Goal: Task Accomplishment & Management: Complete application form

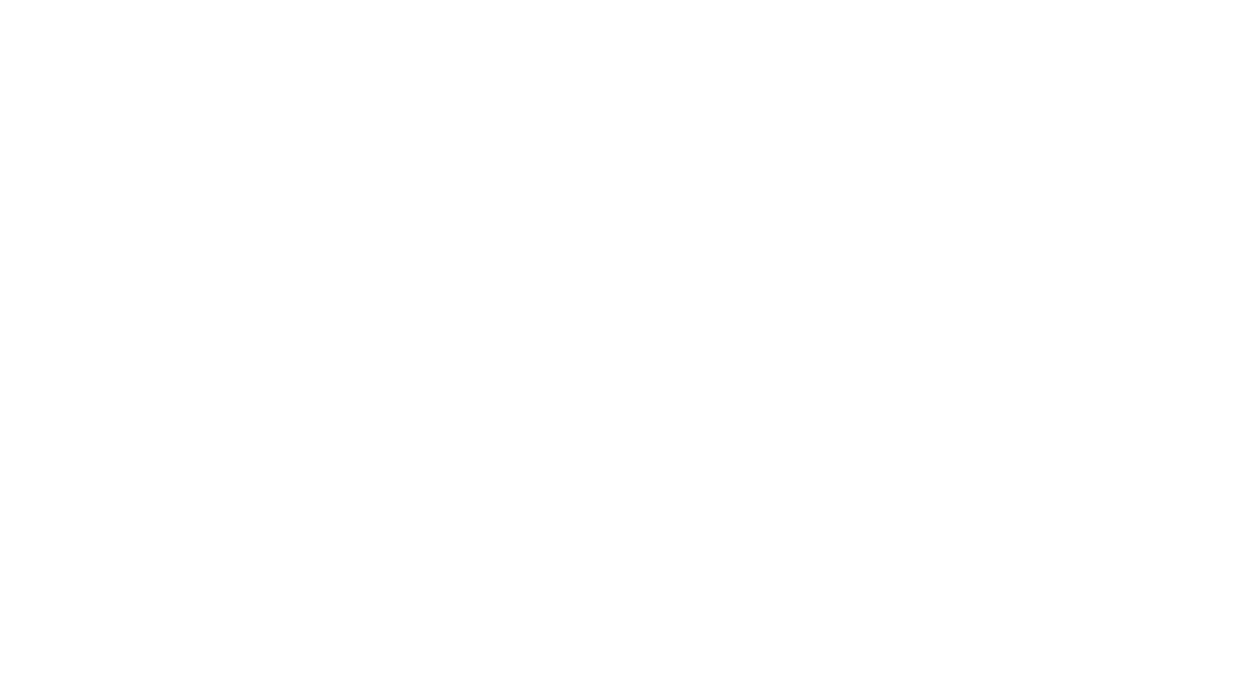
click at [594, 7] on html at bounding box center [624, 3] width 1249 height 7
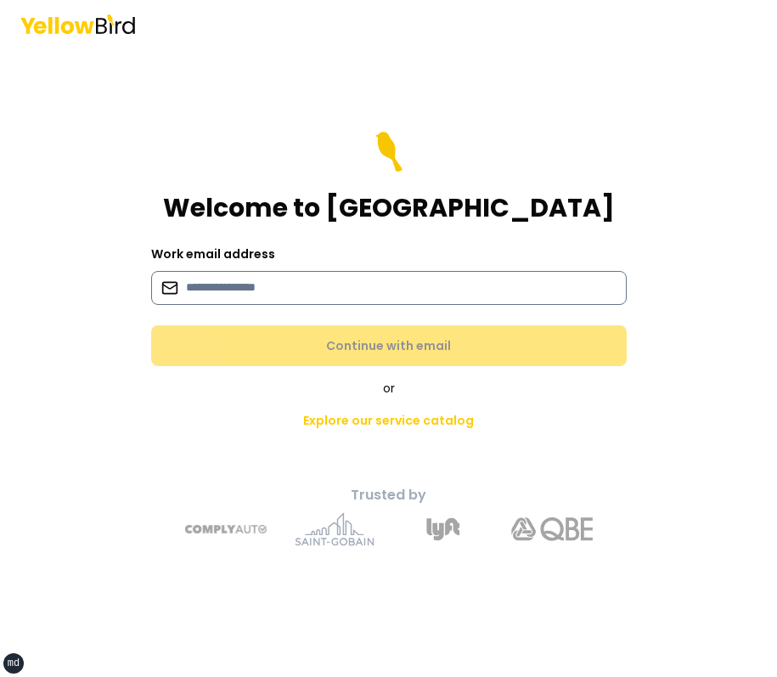
click at [324, 297] on input at bounding box center [389, 288] width 476 height 34
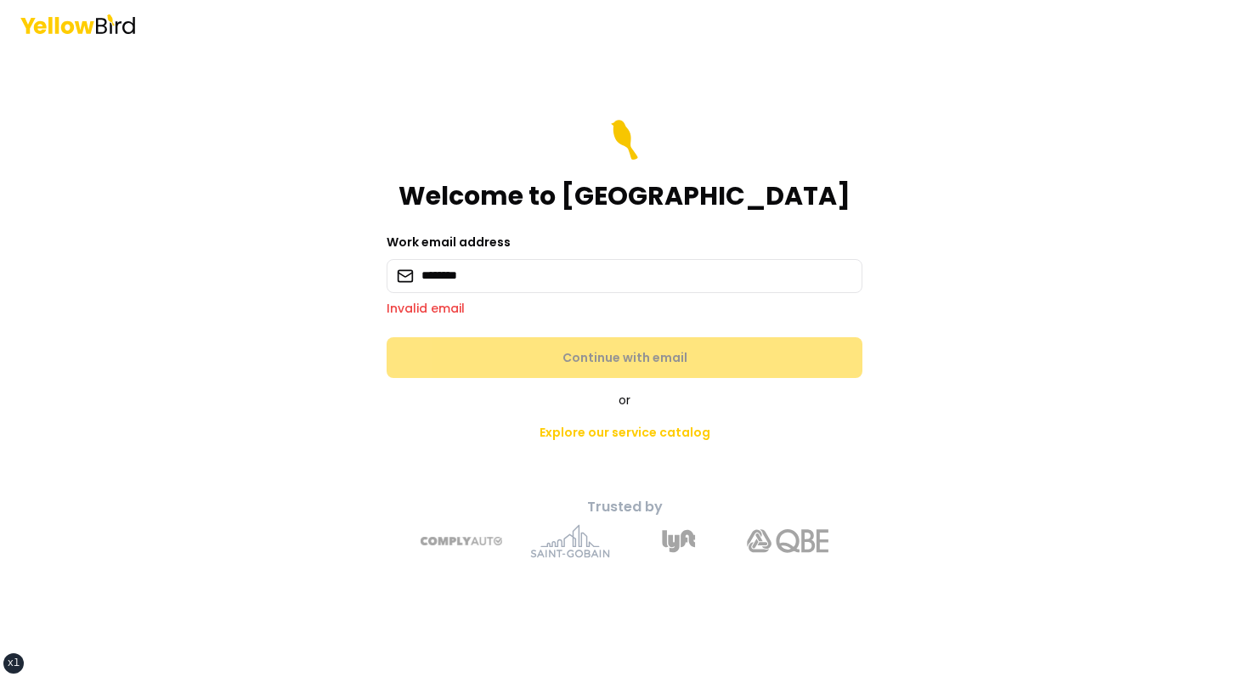
type input "**********"
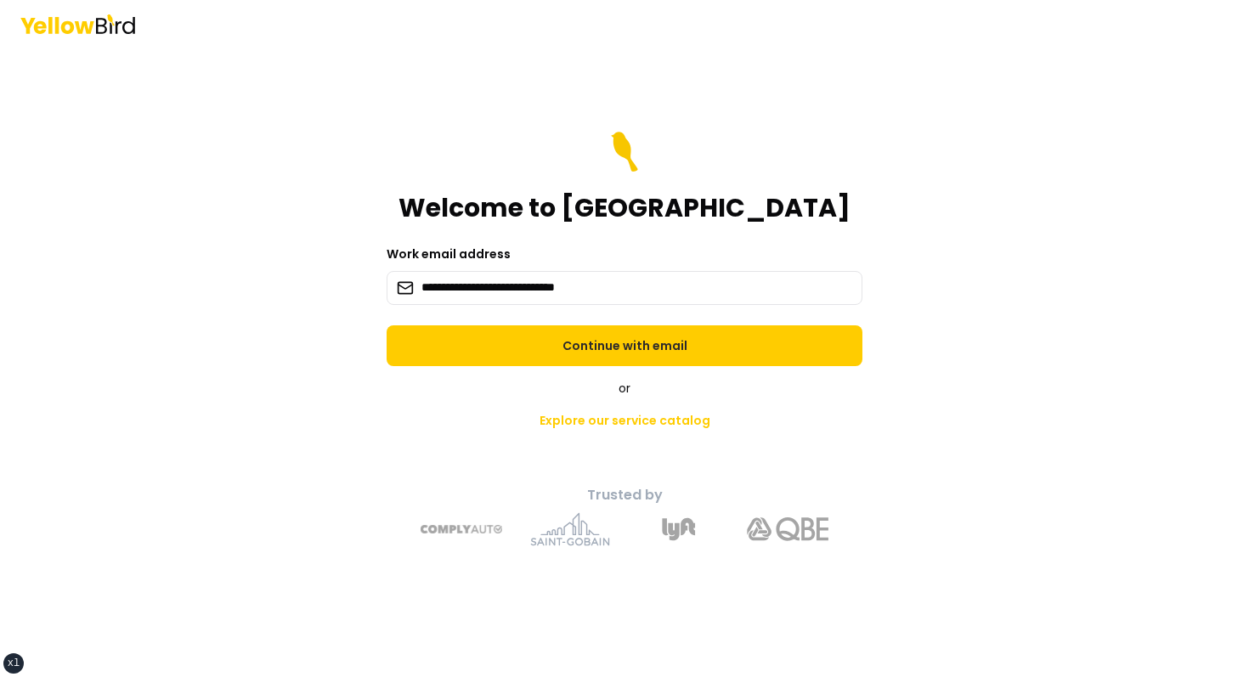
click at [387, 325] on button "Continue with email" at bounding box center [625, 345] width 476 height 41
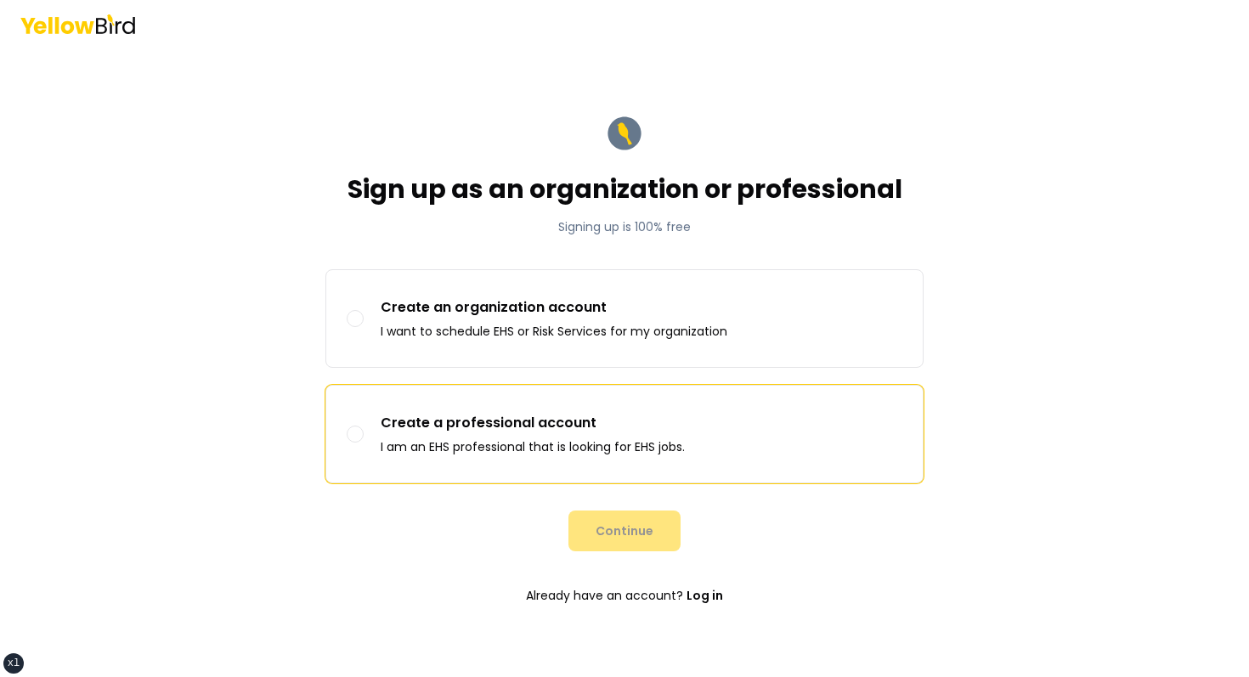
click at [546, 414] on p "Create a professional account" at bounding box center [533, 423] width 304 height 20
click at [364, 426] on button "Create a professional account I am an EHS professional that is looking for EHS …" at bounding box center [355, 434] width 17 height 17
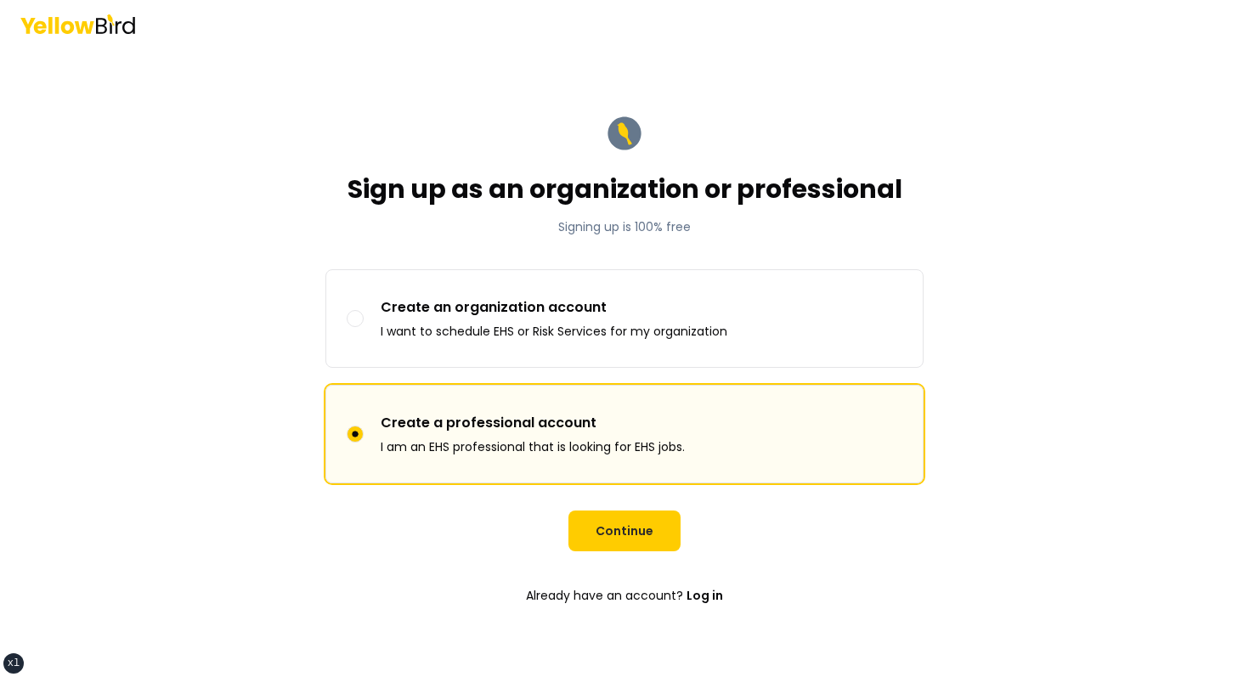
click at [602, 490] on form "Sign up as an organization or professional Signing up is 100% free Sign up as C…" at bounding box center [624, 362] width 625 height 527
click at [602, 526] on button "Continue" at bounding box center [624, 531] width 112 height 41
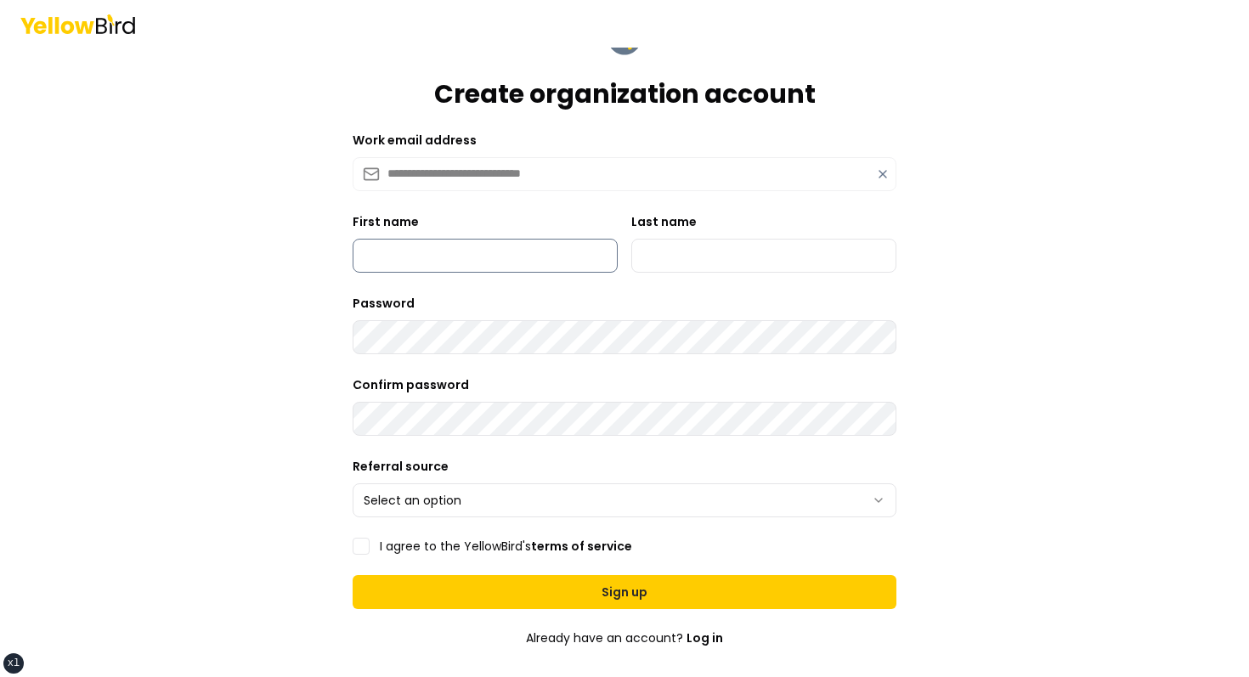
click at [452, 265] on input "First name" at bounding box center [485, 256] width 265 height 34
type input "*****"
click at [682, 256] on input "Last name" at bounding box center [763, 256] width 265 height 34
type input "******"
click at [440, 500] on html "**********" at bounding box center [624, 338] width 1249 height 677
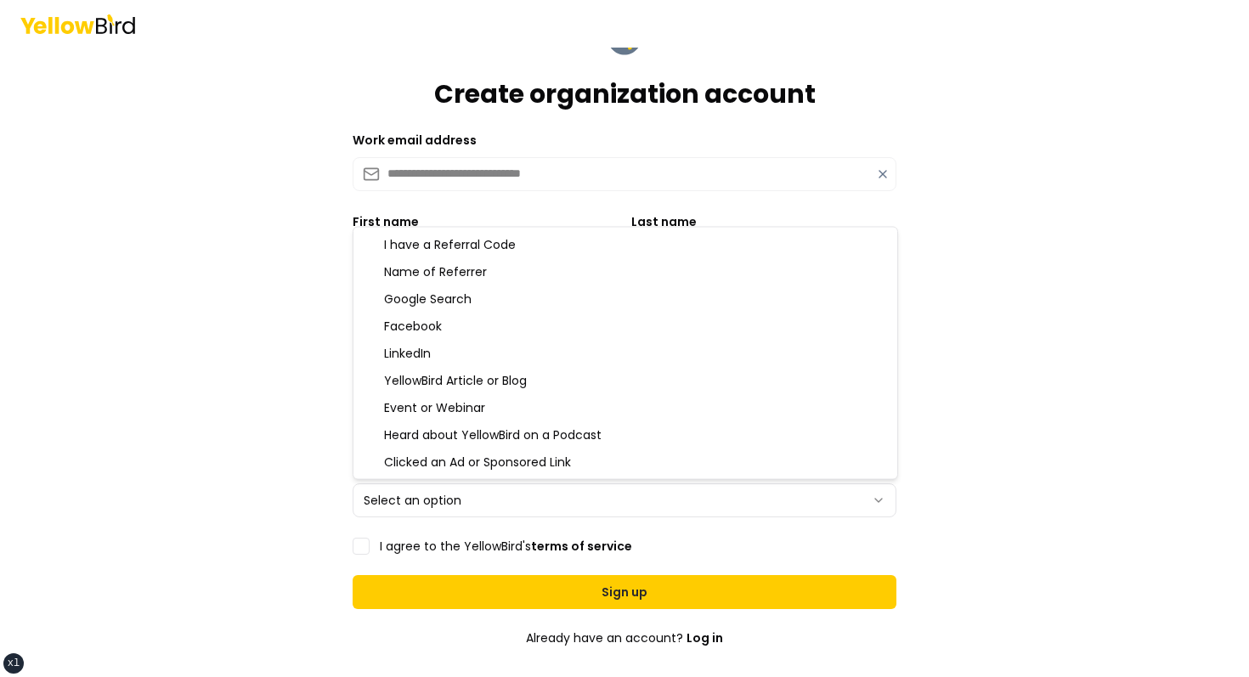
select select "**********"
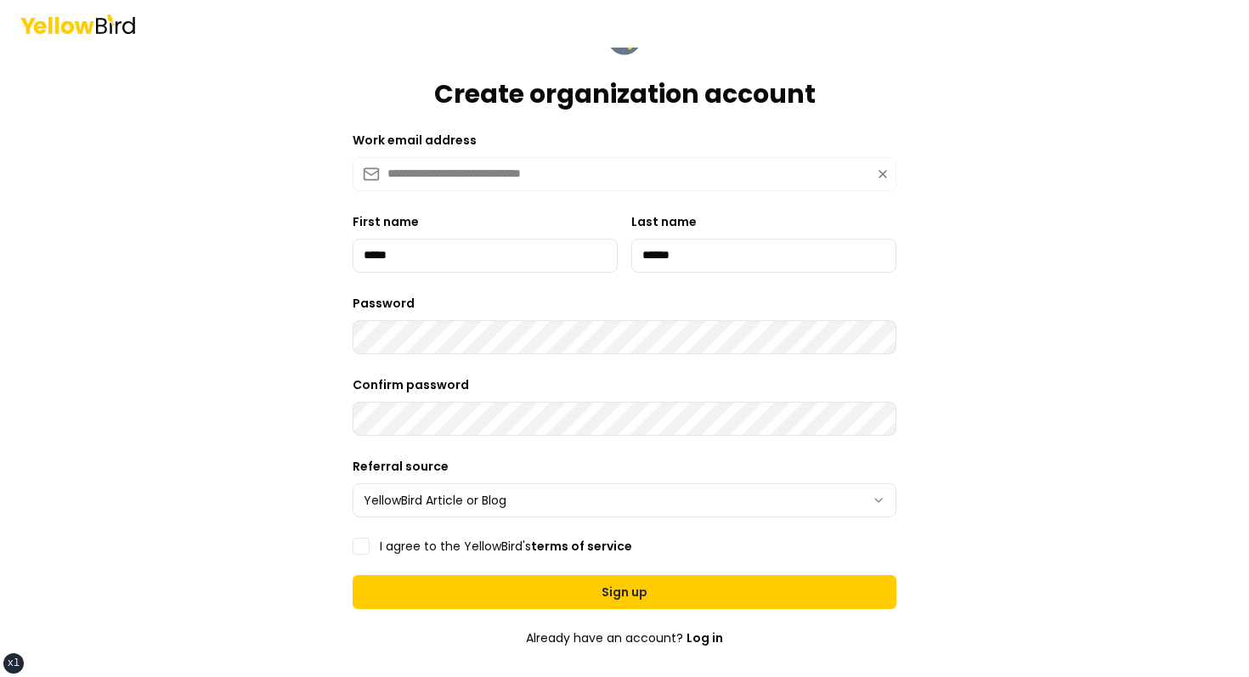
click at [395, 540] on label "I agree to the YellowBird's terms of service" at bounding box center [506, 546] width 252 height 12
click at [370, 540] on button "I agree to the YellowBird's terms of service" at bounding box center [361, 546] width 17 height 17
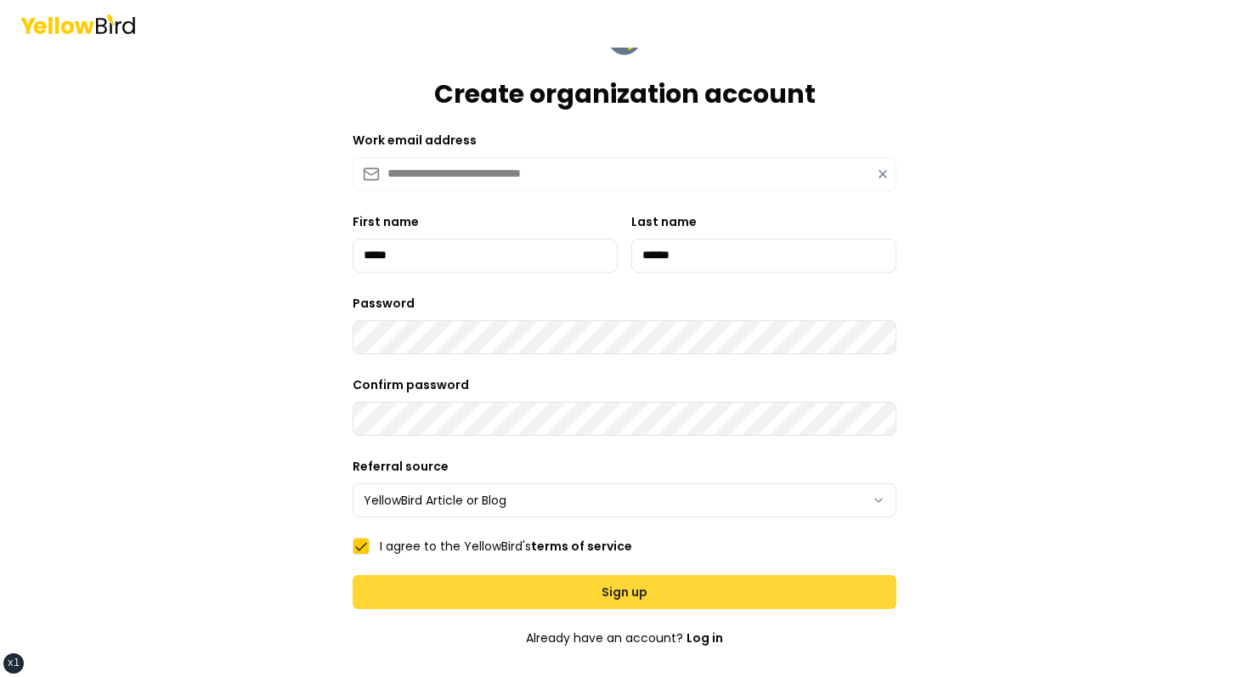
click at [456, 587] on button "Sign up" at bounding box center [625, 592] width 544 height 34
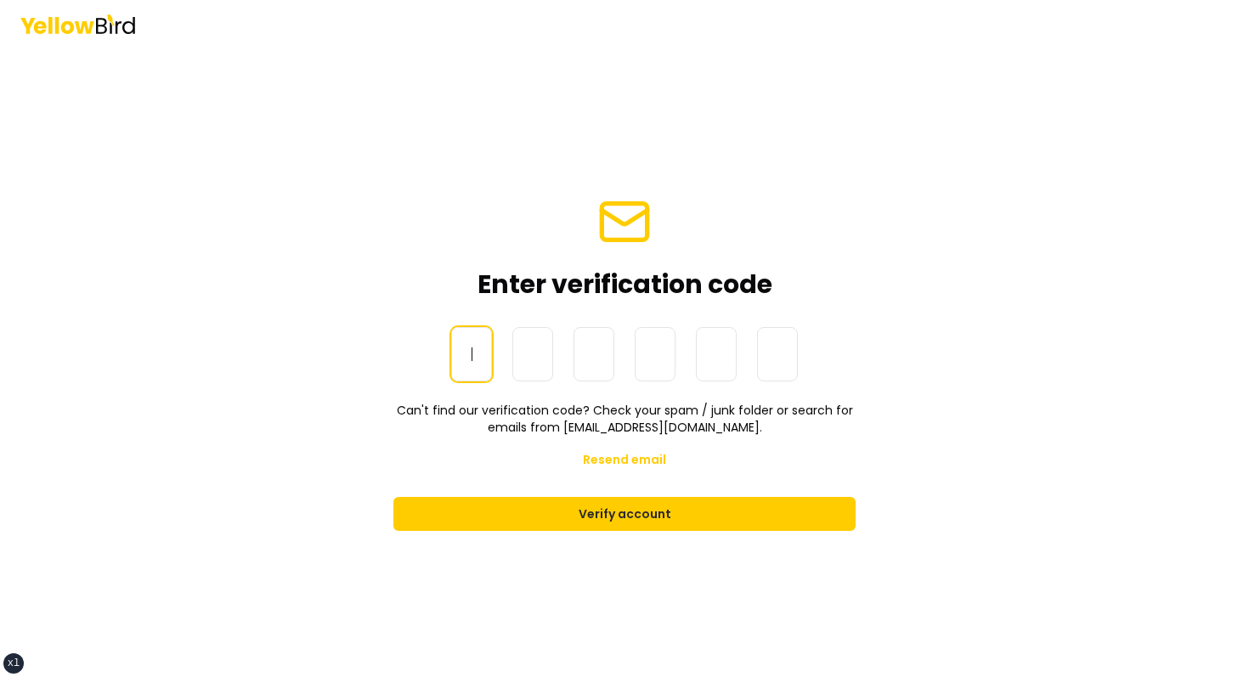
paste input "******"
type input "******"
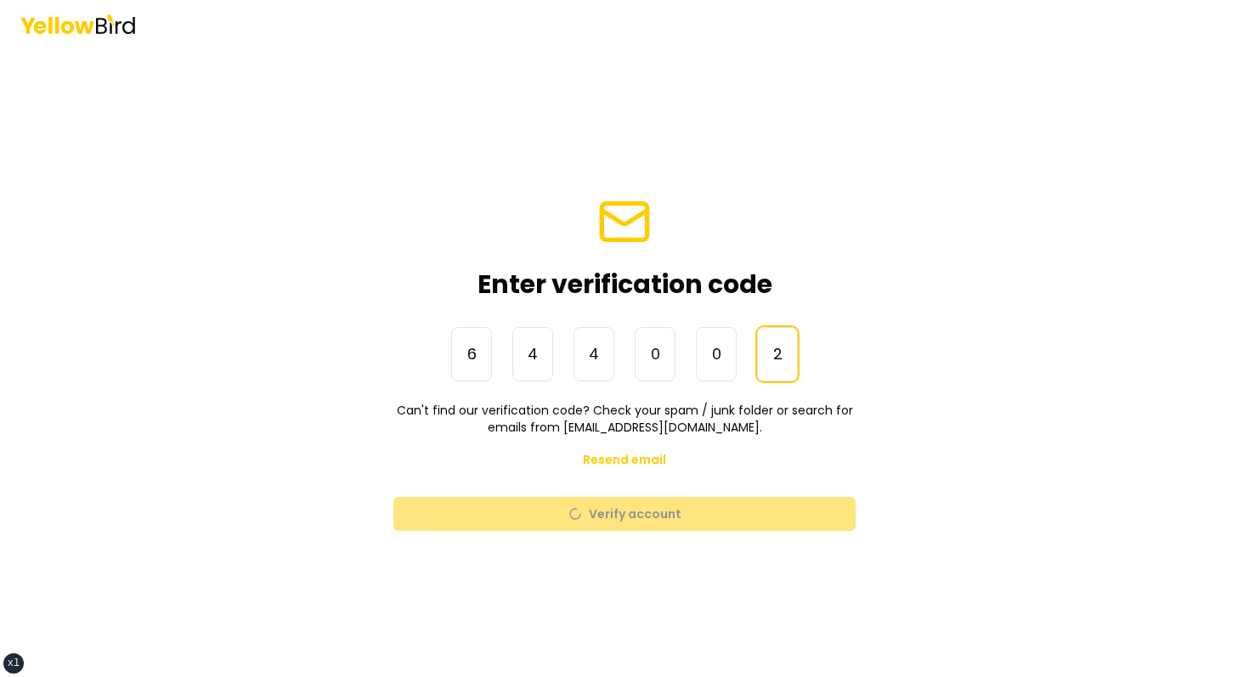
click at [938, 178] on main "Enter verification code One-Time Password 6 4 4 0 0 2 ****** Can't find our ver…" at bounding box center [624, 363] width 653 height 630
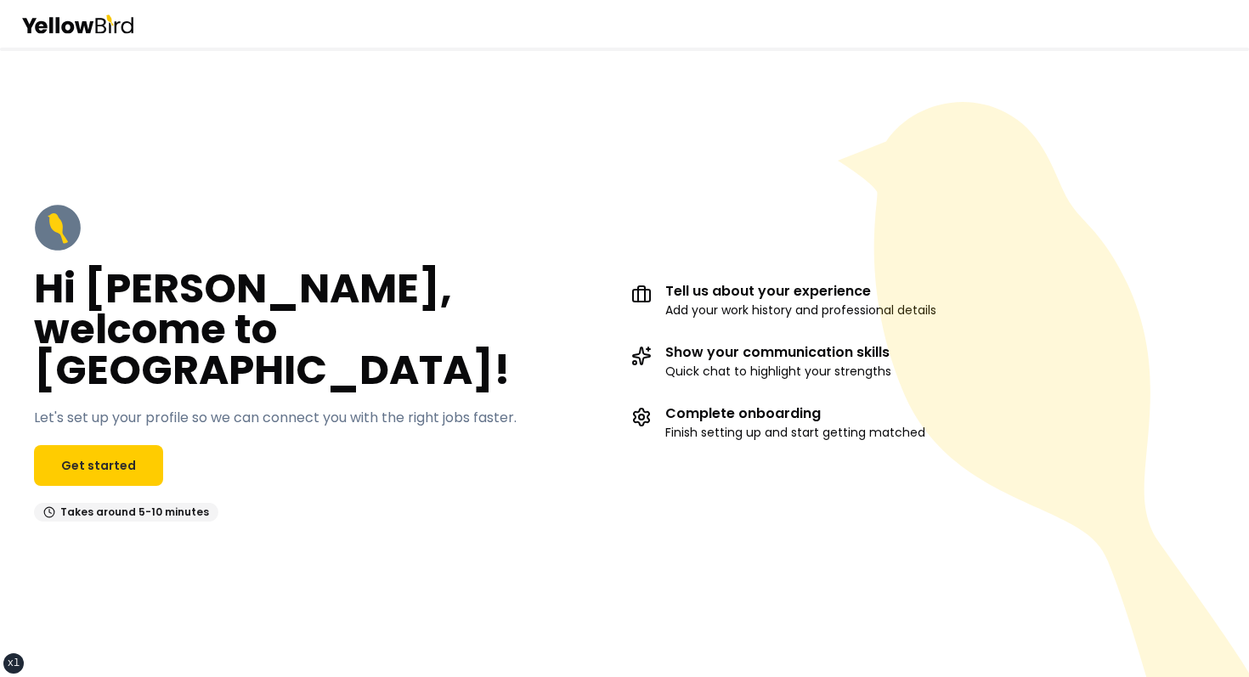
click at [721, 189] on div "Hi [PERSON_NAME], welcome to [GEOGRAPHIC_DATA]! Let's set up your profile so we…" at bounding box center [624, 363] width 1249 height 630
click at [112, 449] on link "Get started" at bounding box center [98, 465] width 129 height 41
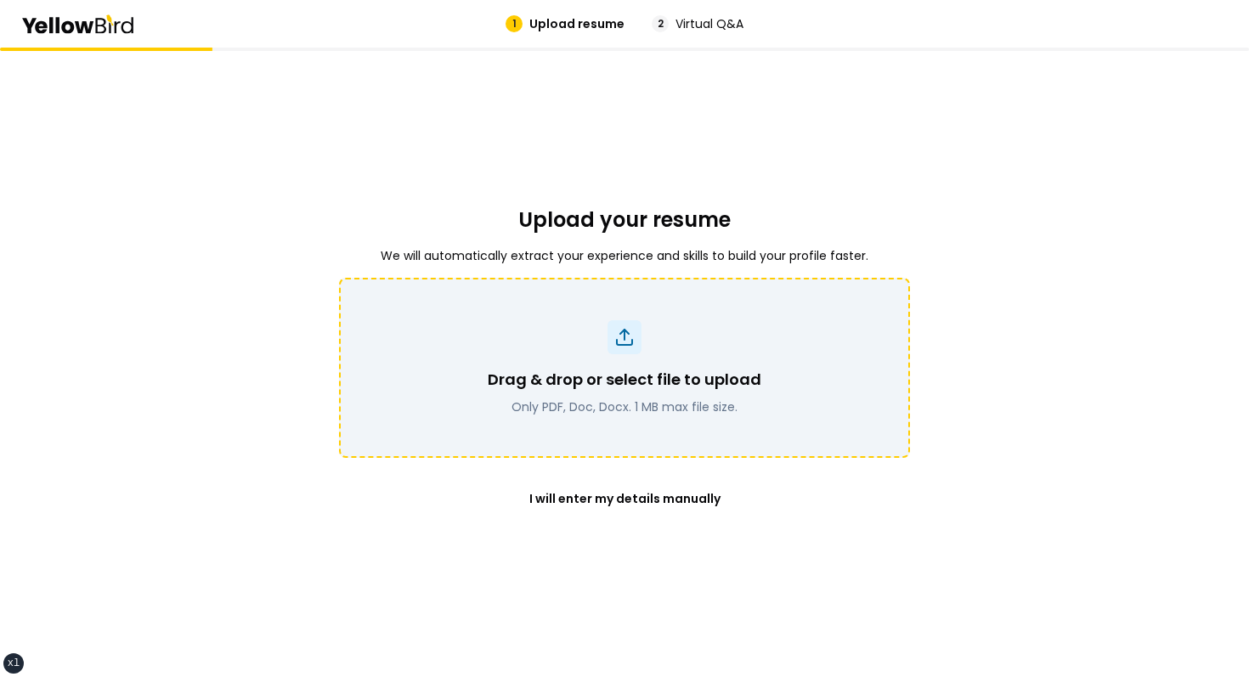
click at [519, 358] on div "Drag & drop or select file to upload Only PDF, Doc, Docx. 1 MB max file size." at bounding box center [624, 367] width 527 height 95
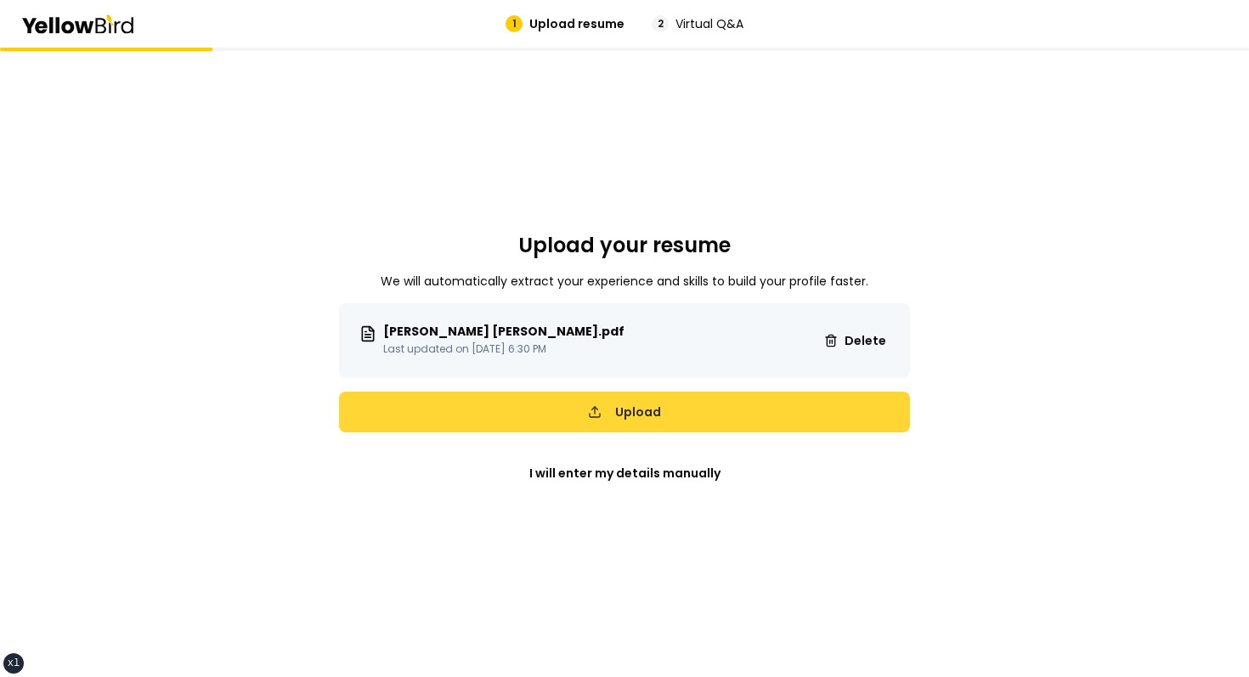
click at [714, 410] on button "Upload" at bounding box center [624, 412] width 571 height 41
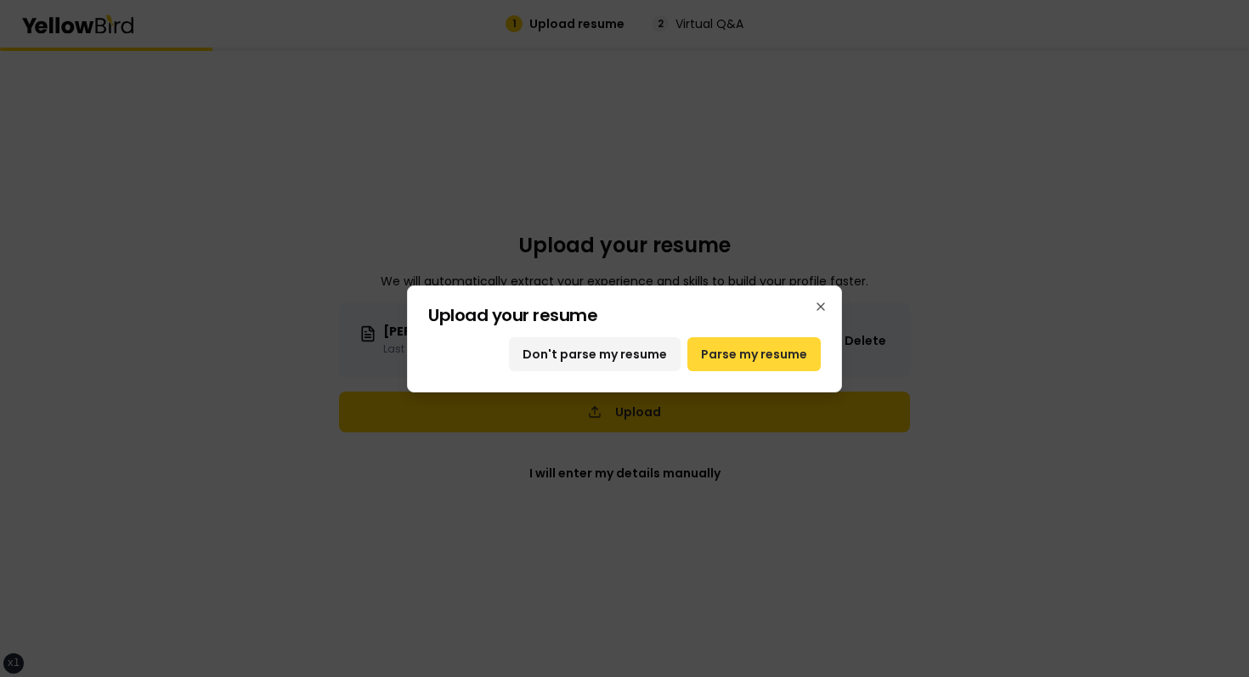
click at [722, 352] on button "Parse my resume" at bounding box center [753, 354] width 133 height 34
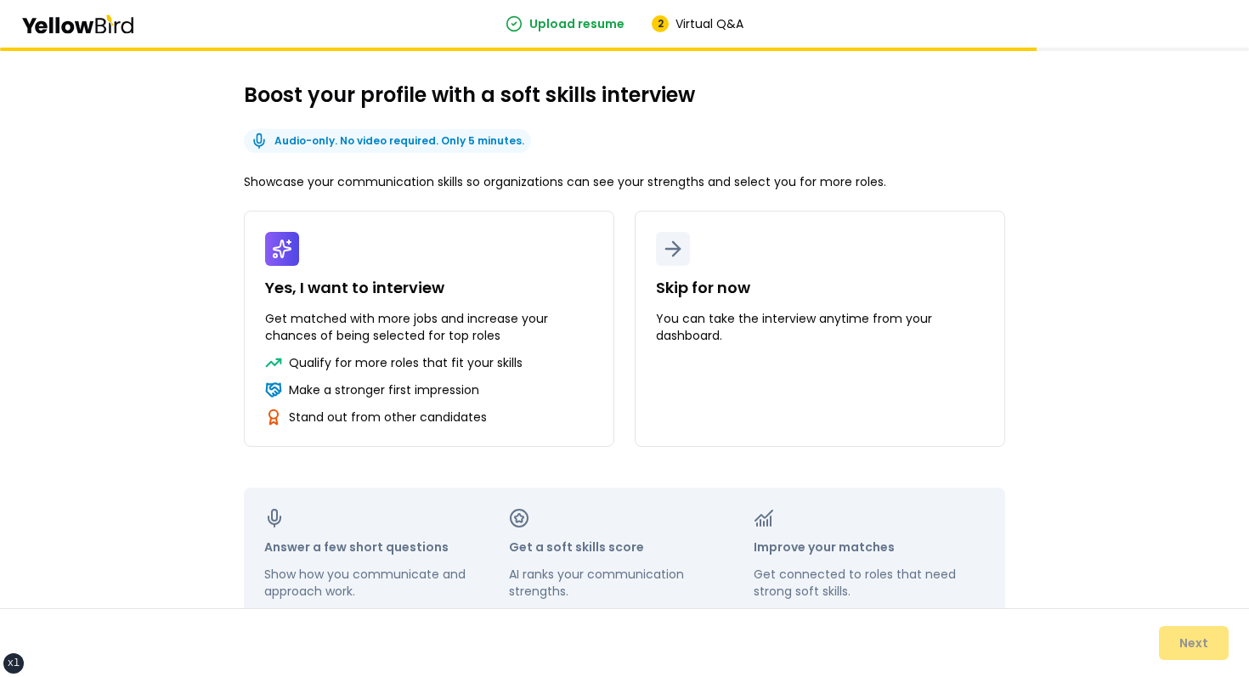
click at [808, 142] on div "Boost your profile with a soft skills interview Audio-only. No video required. …" at bounding box center [624, 351] width 761 height 539
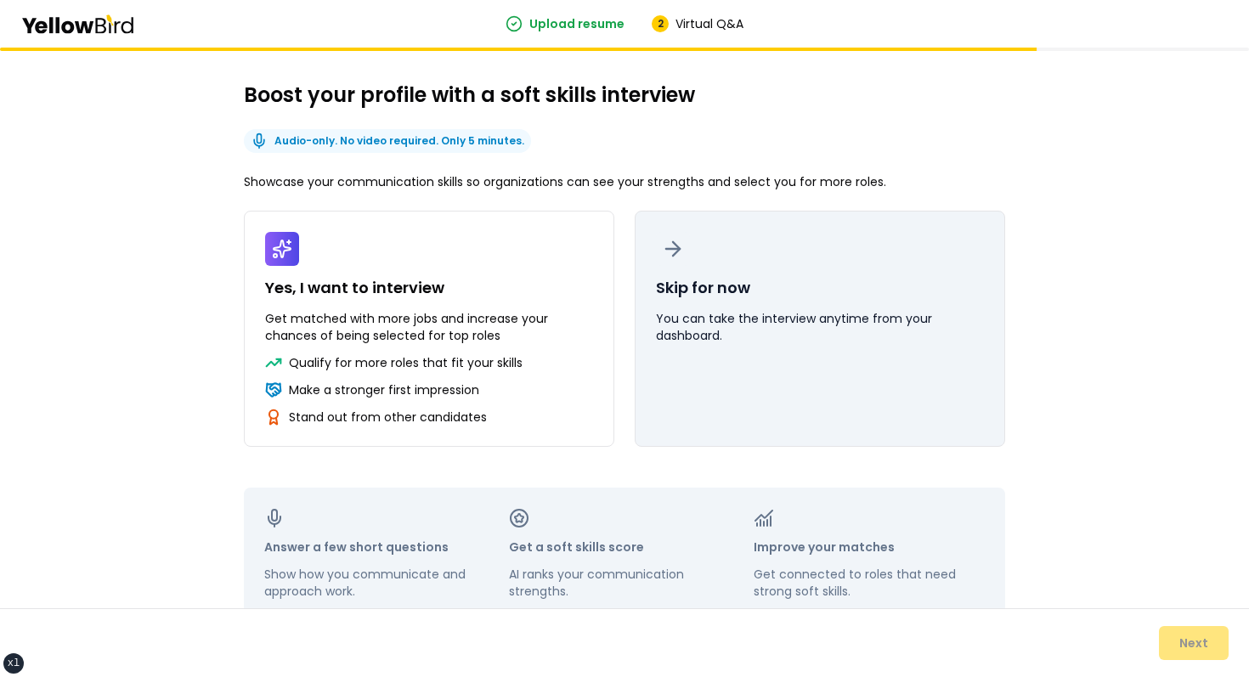
click at [717, 346] on button "Skip for now You can take the interview anytime from your dashboard." at bounding box center [820, 329] width 370 height 236
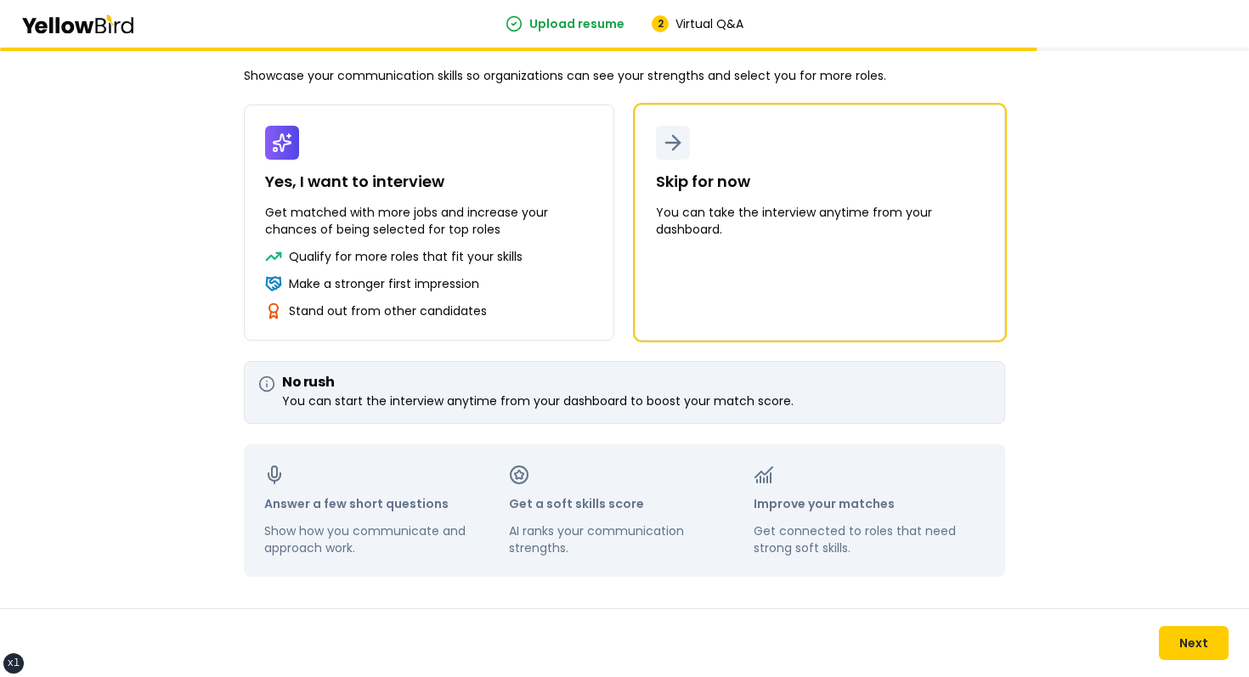
scroll to position [108, 0]
click at [1186, 629] on button "Next" at bounding box center [1194, 643] width 70 height 34
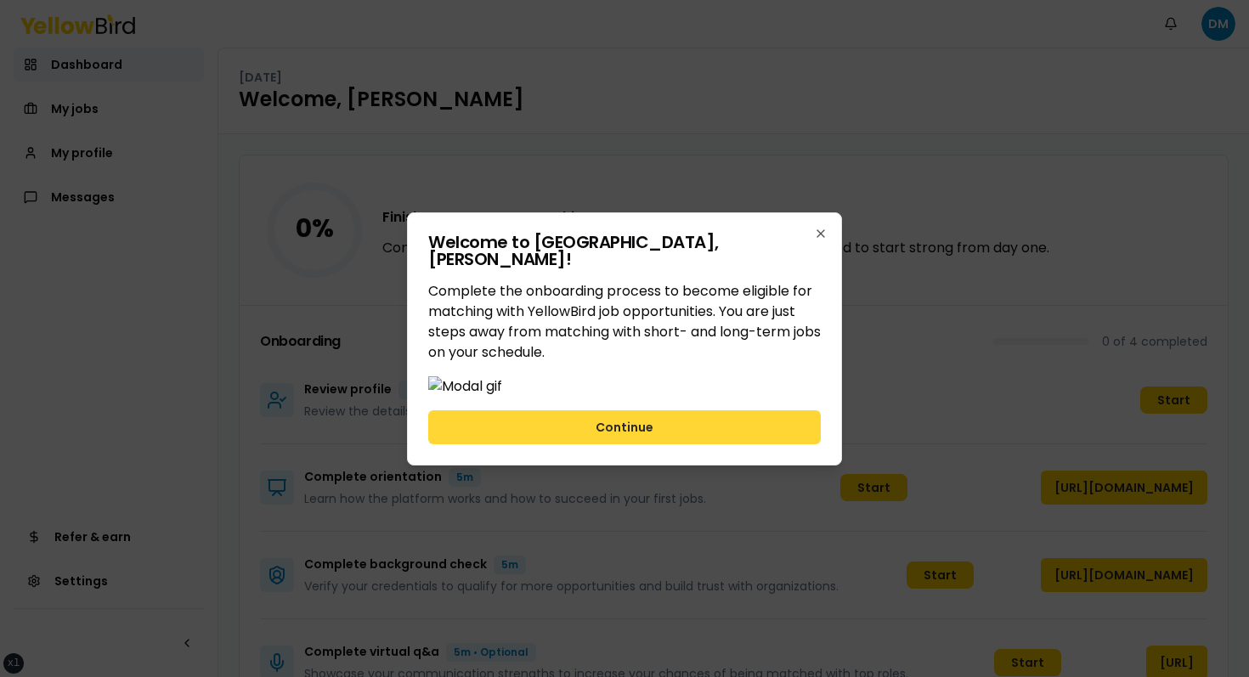
click at [703, 444] on button "Continue" at bounding box center [624, 427] width 393 height 34
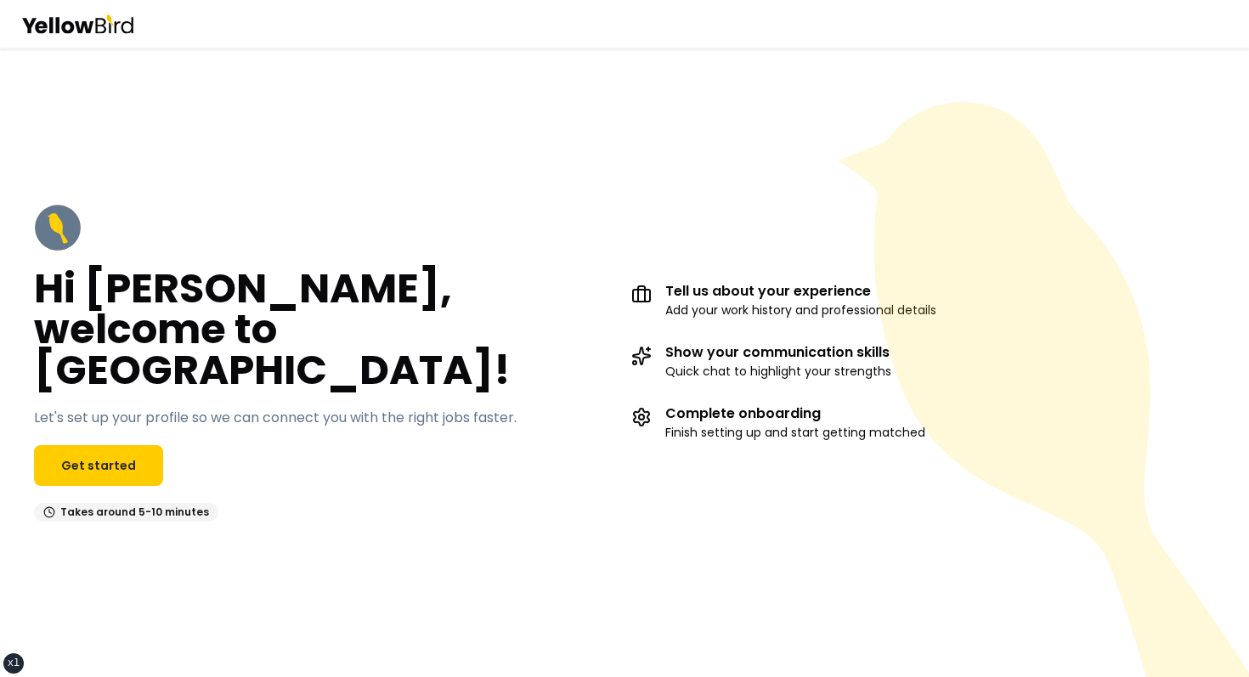
click at [385, 113] on div "Hi [PERSON_NAME], welcome to [GEOGRAPHIC_DATA]! Let's set up your profile so we…" at bounding box center [624, 363] width 1249 height 630
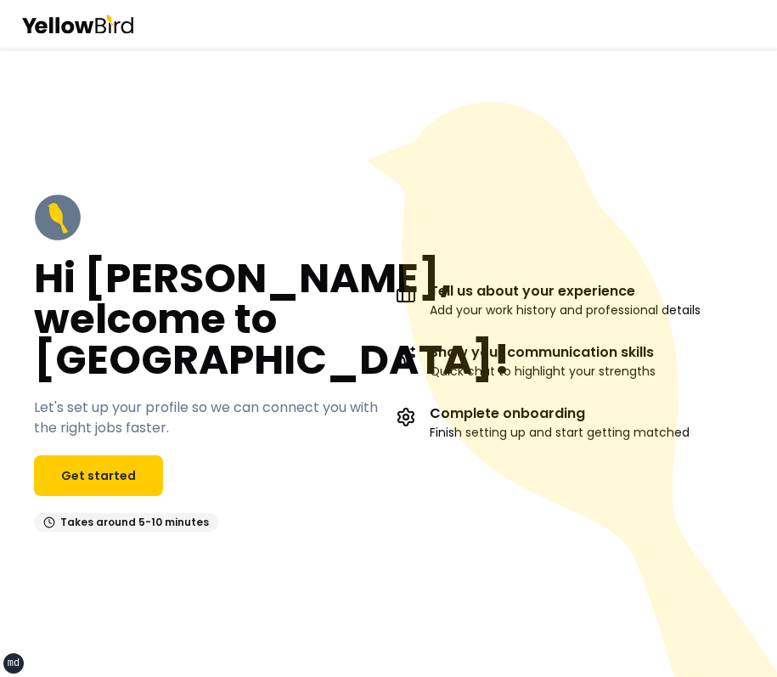
click at [603, 167] on icon at bounding box center [571, 389] width 411 height 575
click at [538, 236] on icon at bounding box center [576, 414] width 420 height 625
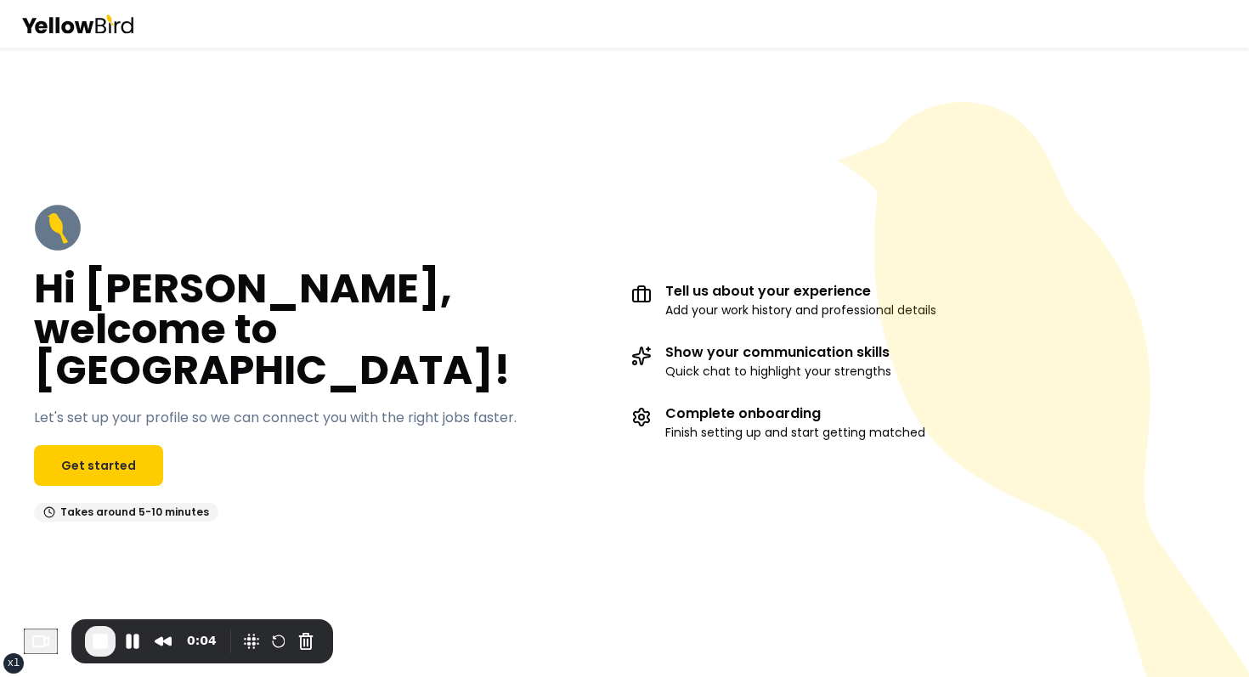
click at [777, 133] on icon at bounding box center [1048, 414] width 420 height 625
click at [116, 449] on link "Get started" at bounding box center [98, 465] width 129 height 41
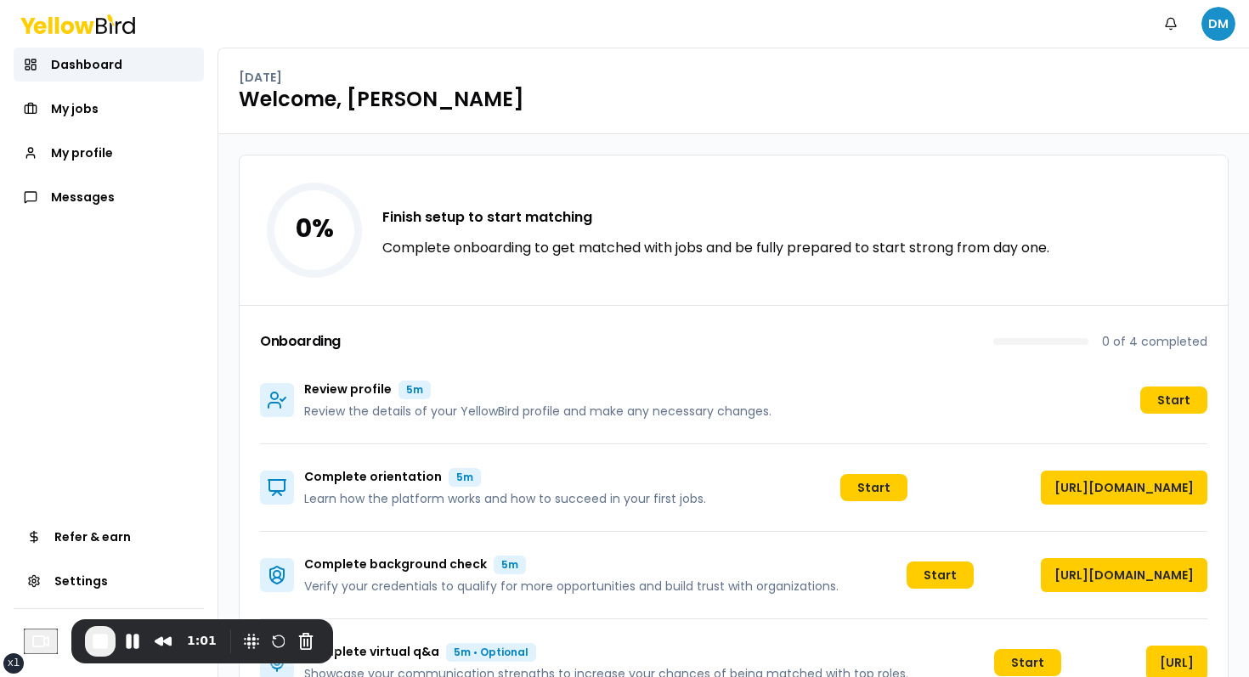
click at [777, 17] on html "xs sm md lg xl 2xl Notifications DM Dashboard My jobs My profile Messages Refer…" at bounding box center [624, 338] width 1249 height 677
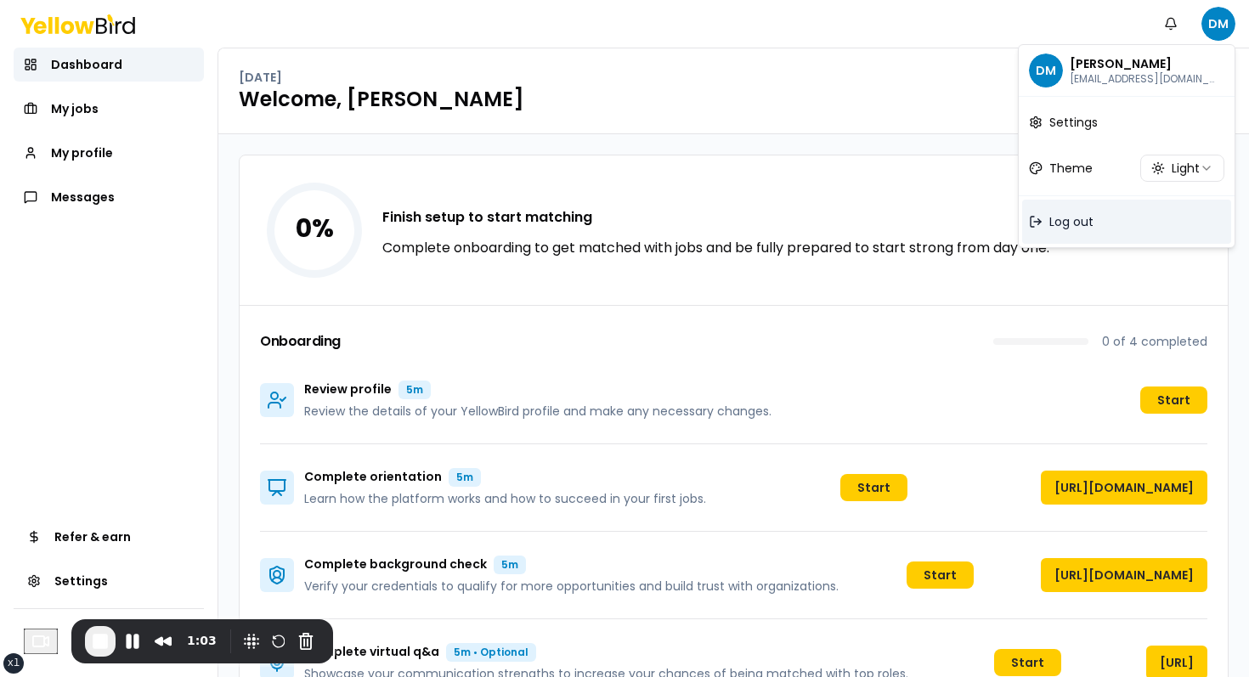
click at [777, 242] on div "Log out" at bounding box center [1126, 222] width 209 height 44
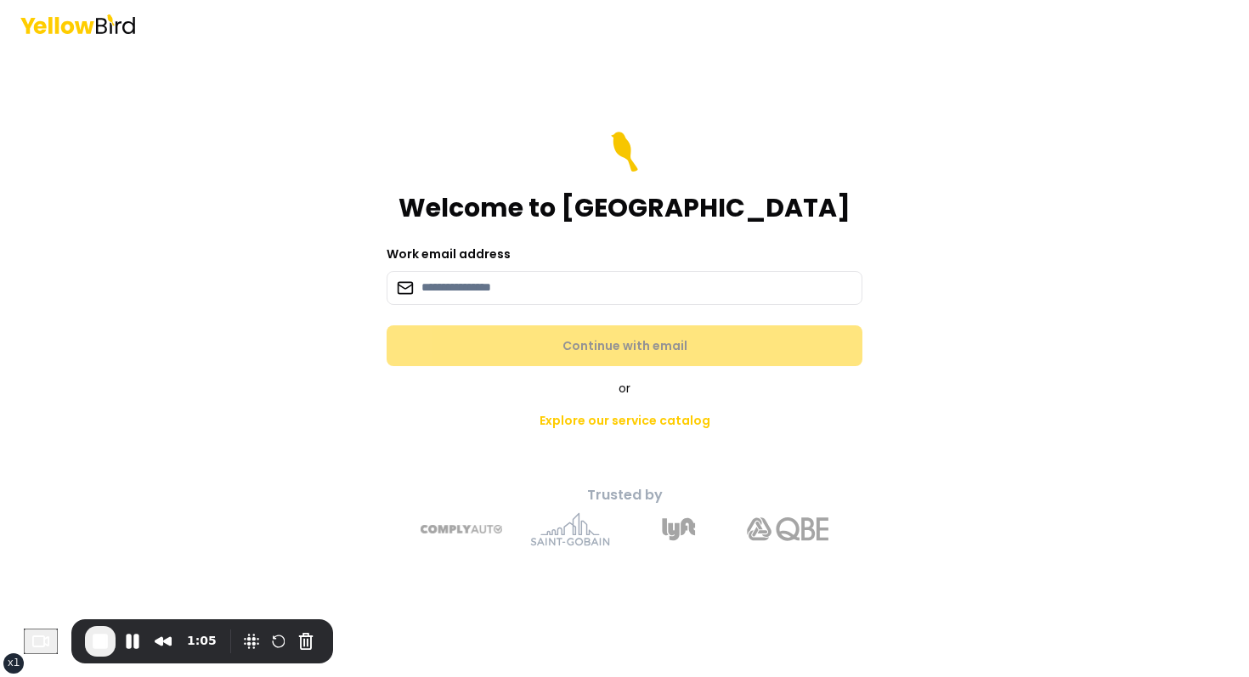
click at [513, 311] on form "Welcome to YellowBird Work email address Continue with email" at bounding box center [625, 249] width 476 height 235
click at [515, 299] on input at bounding box center [625, 288] width 476 height 34
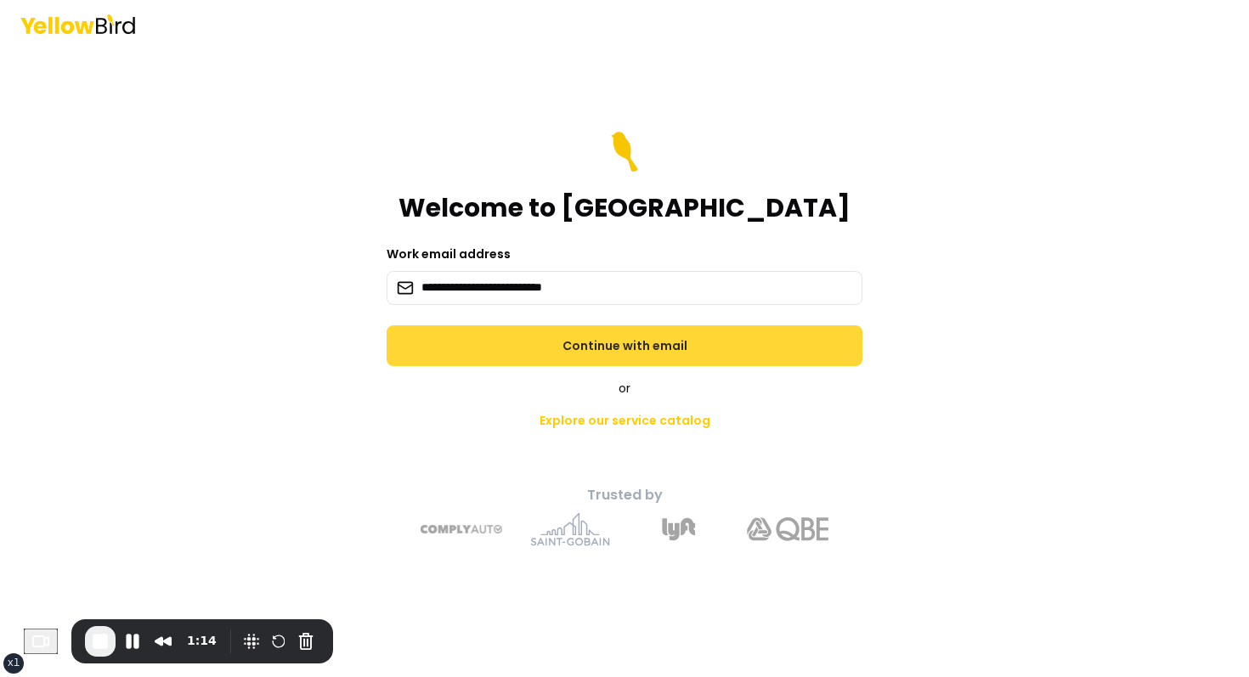
type input "**********"
click at [601, 343] on button "Continue with email" at bounding box center [625, 345] width 476 height 41
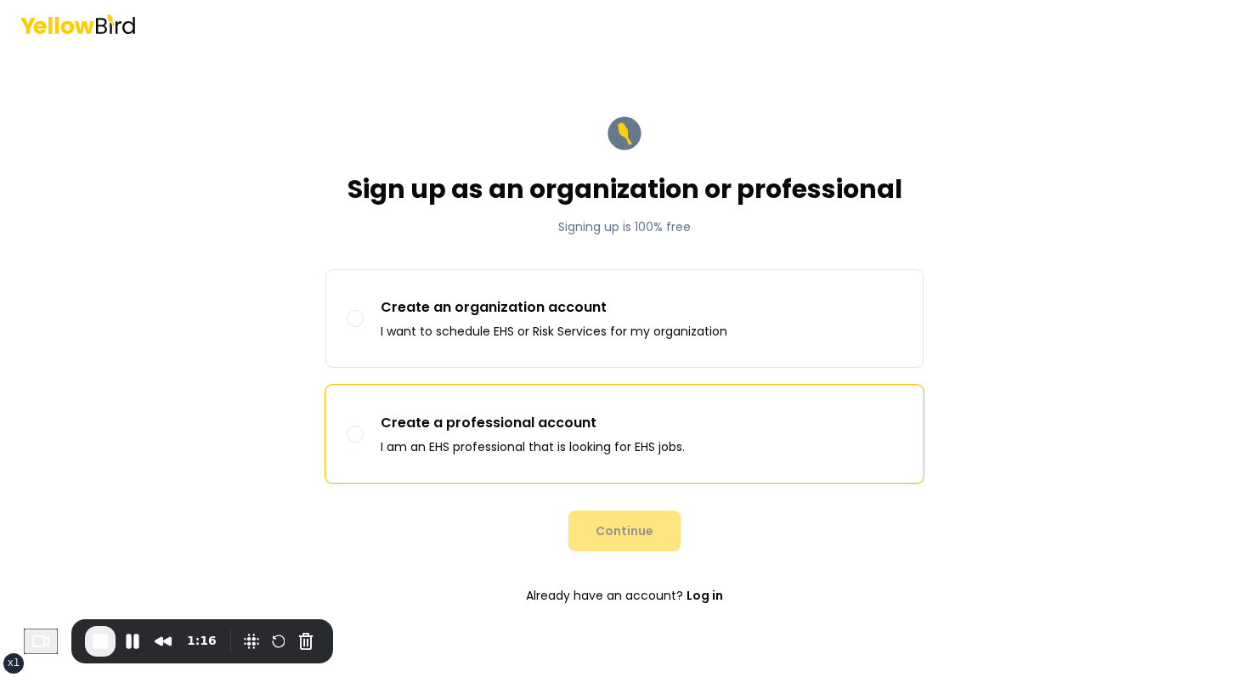
click at [608, 451] on p "I am an EHS professional that is looking for EHS jobs." at bounding box center [533, 446] width 304 height 17
click at [364, 443] on button "Create a professional account I am an EHS professional that is looking for EHS …" at bounding box center [355, 434] width 17 height 17
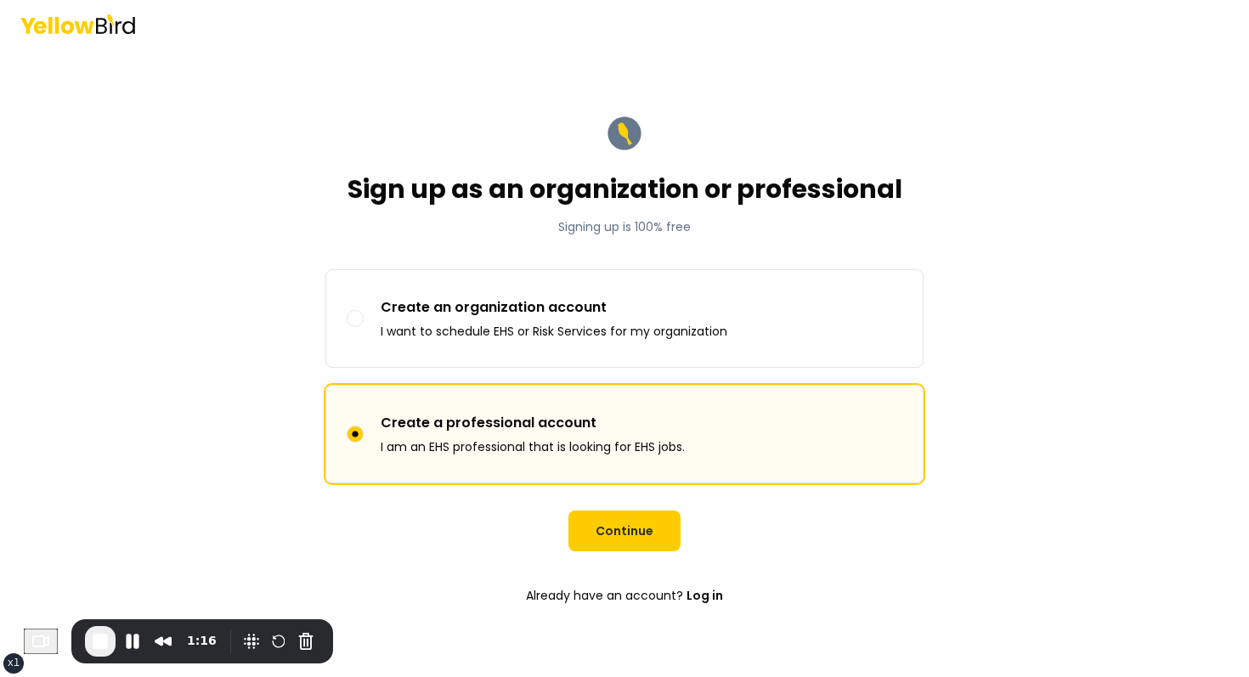
click at [628, 551] on form "Sign up as an organization or professional Signing up is 100% free Sign up as C…" at bounding box center [624, 362] width 625 height 527
click at [631, 536] on button "Continue" at bounding box center [624, 531] width 112 height 41
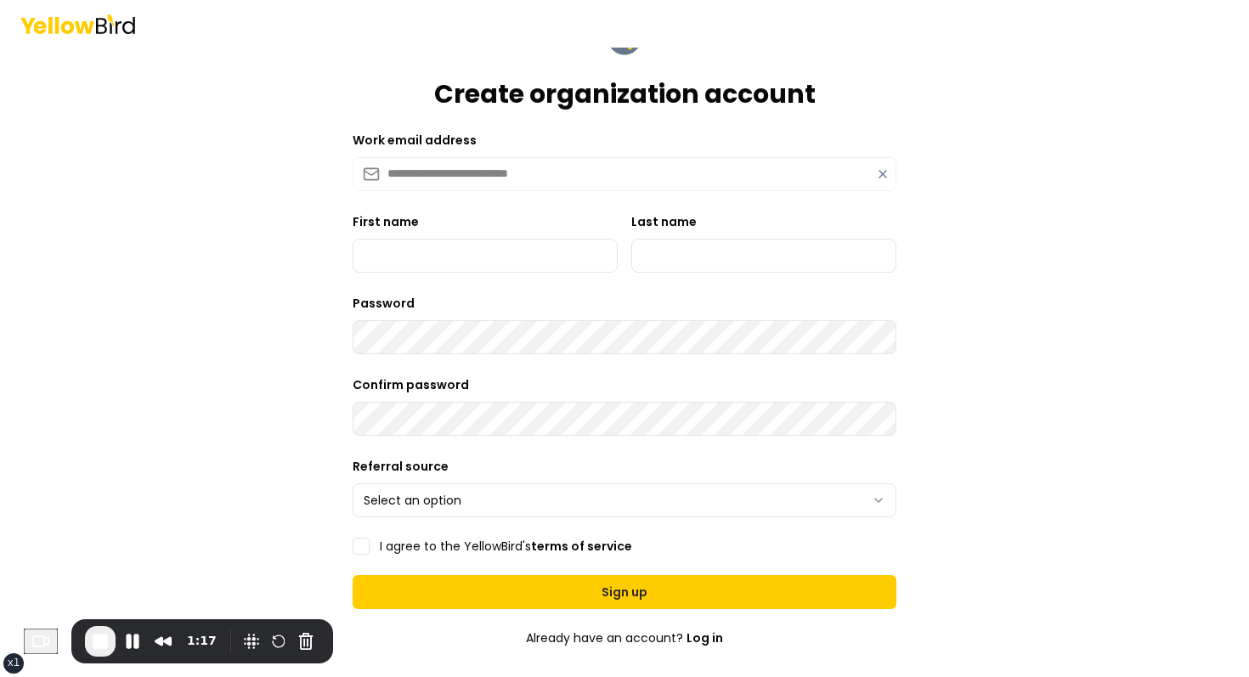
click at [489, 224] on div "First name" at bounding box center [485, 242] width 265 height 61
click at [478, 253] on input "First name" at bounding box center [485, 256] width 265 height 34
click at [510, 249] on input "First name" at bounding box center [485, 256] width 265 height 34
click at [512, 253] on input "First name" at bounding box center [485, 256] width 265 height 34
type input "*****"
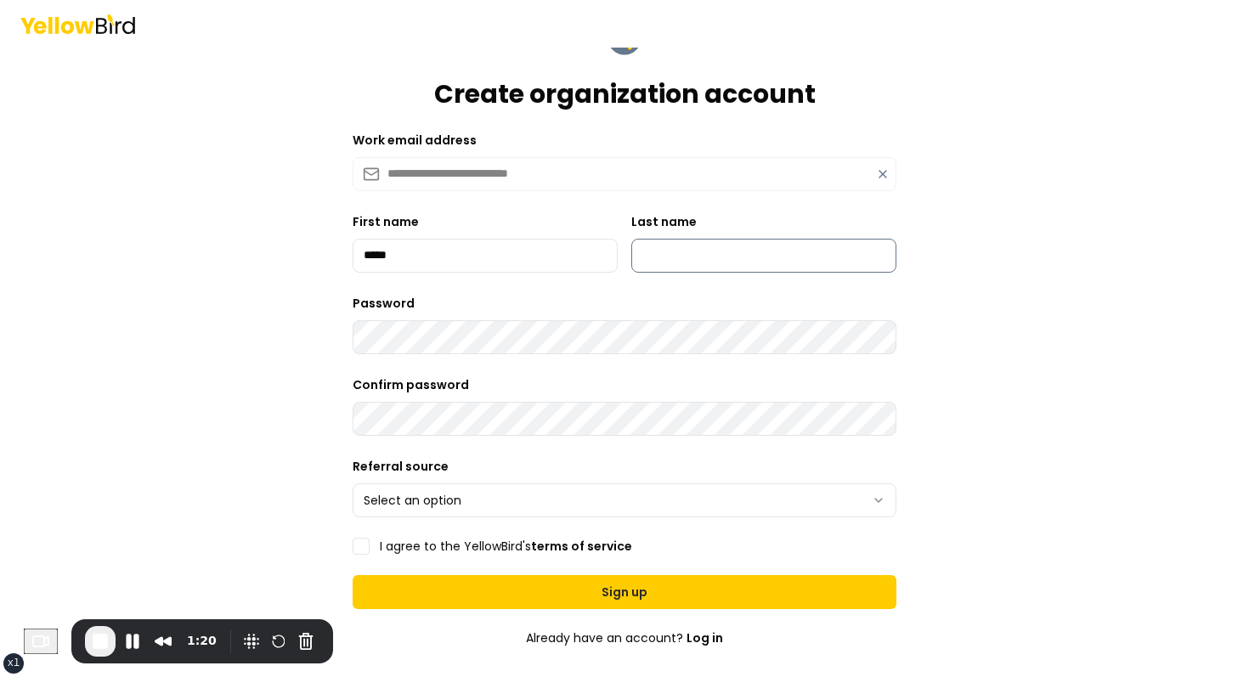
click at [723, 256] on input "Last name" at bounding box center [763, 256] width 265 height 34
type input "******"
click at [544, 309] on div "Password" at bounding box center [625, 323] width 544 height 61
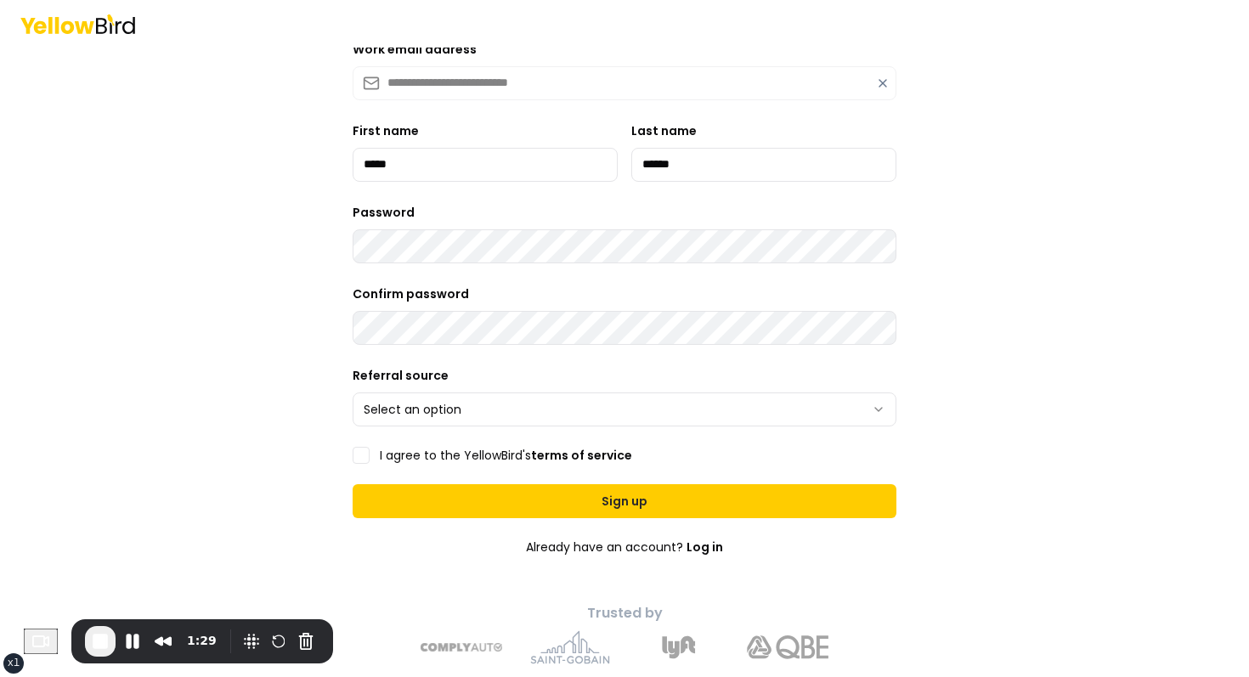
click at [469, 402] on html "**********" at bounding box center [624, 338] width 1249 height 677
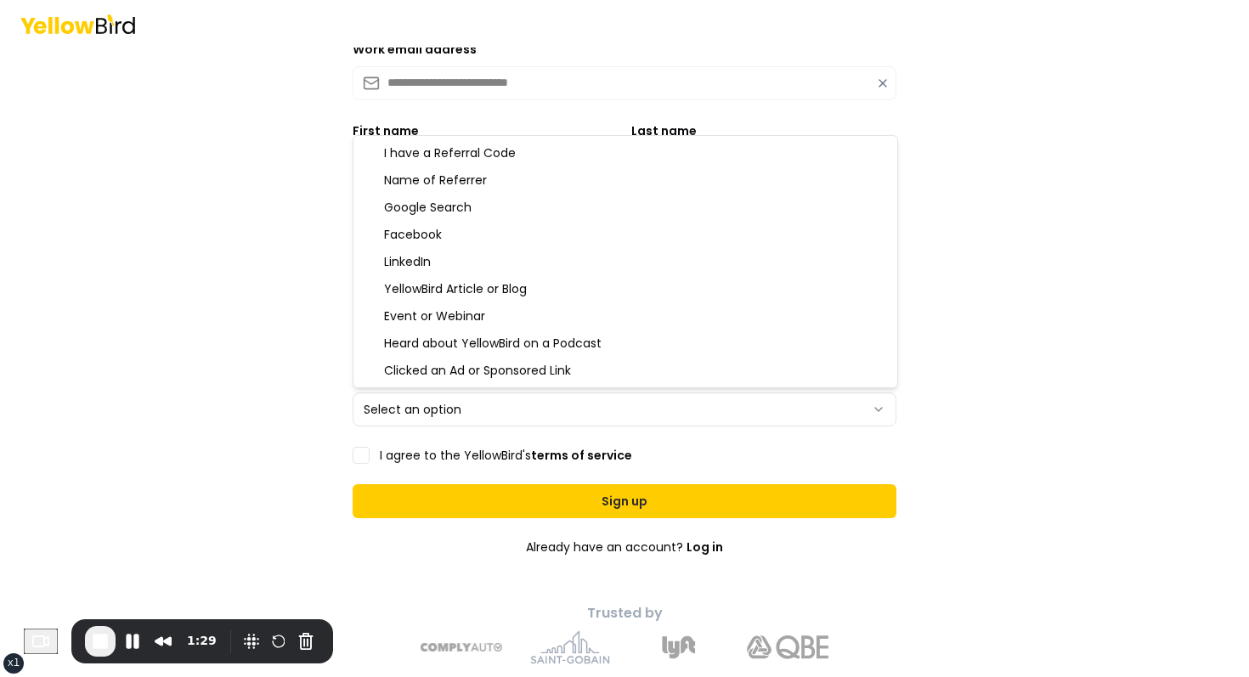
select select "*******"
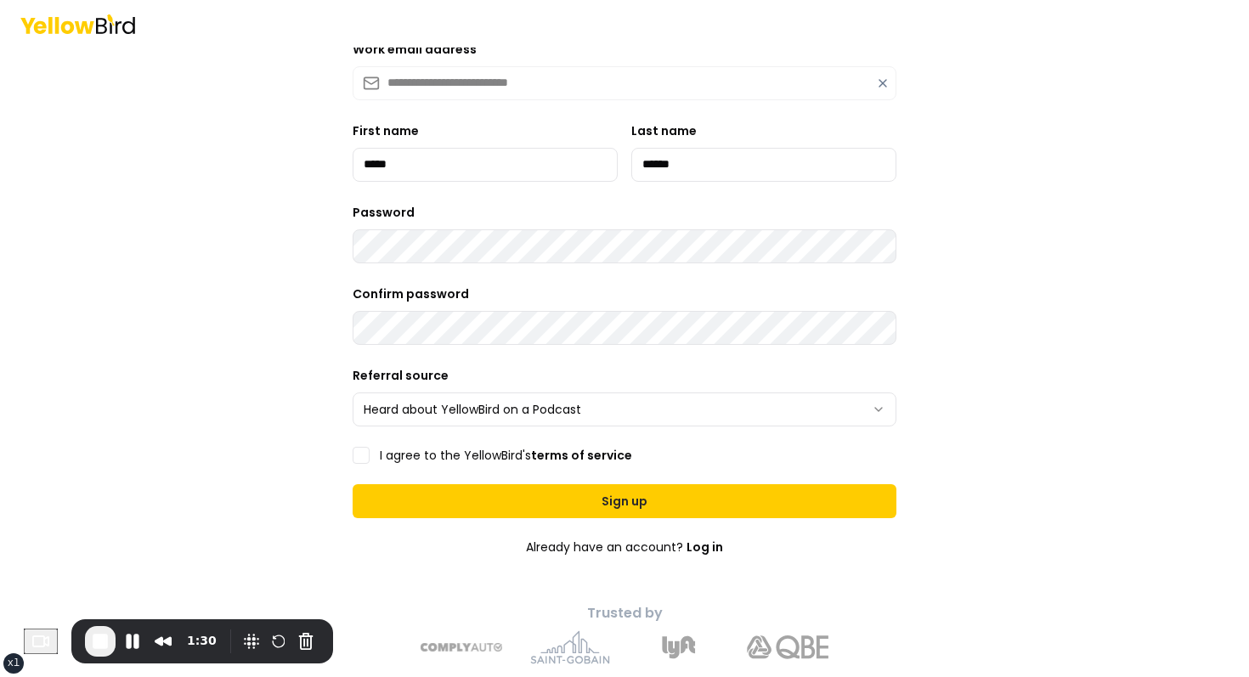
click at [421, 453] on label "I agree to the YellowBird's terms of service" at bounding box center [506, 455] width 252 height 12
click at [370, 453] on button "I agree to the YellowBird's terms of service" at bounding box center [361, 455] width 17 height 17
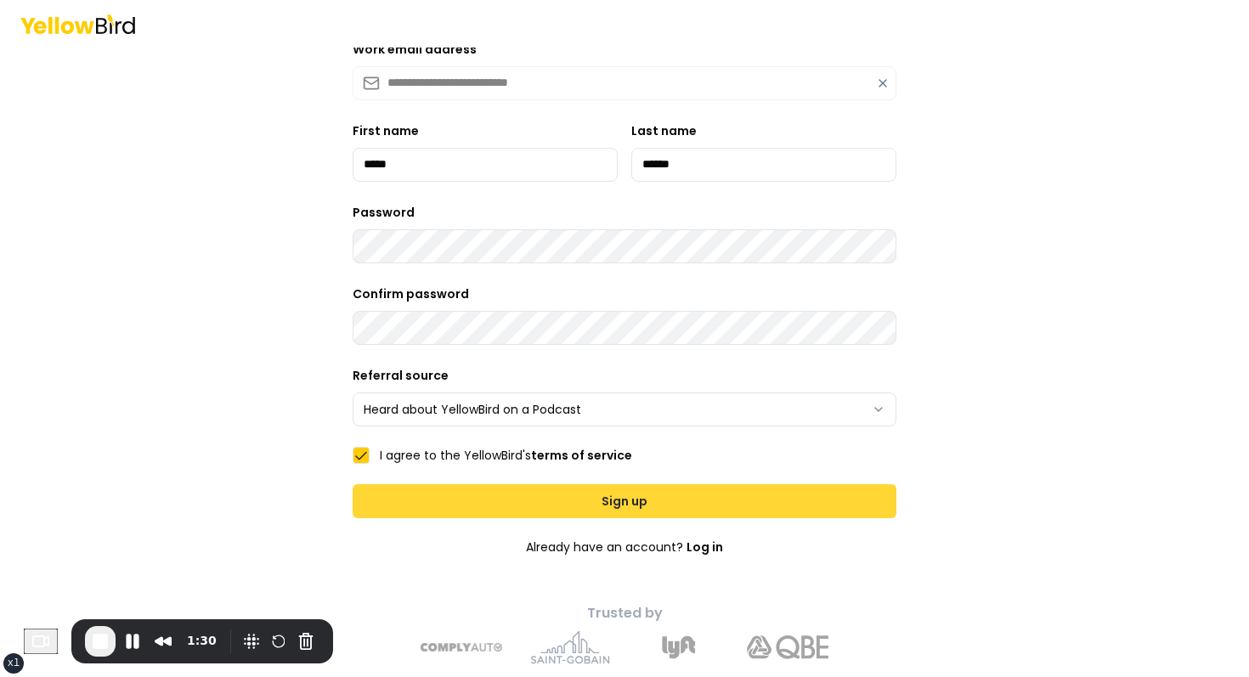
click at [447, 498] on button "Sign up" at bounding box center [625, 501] width 544 height 34
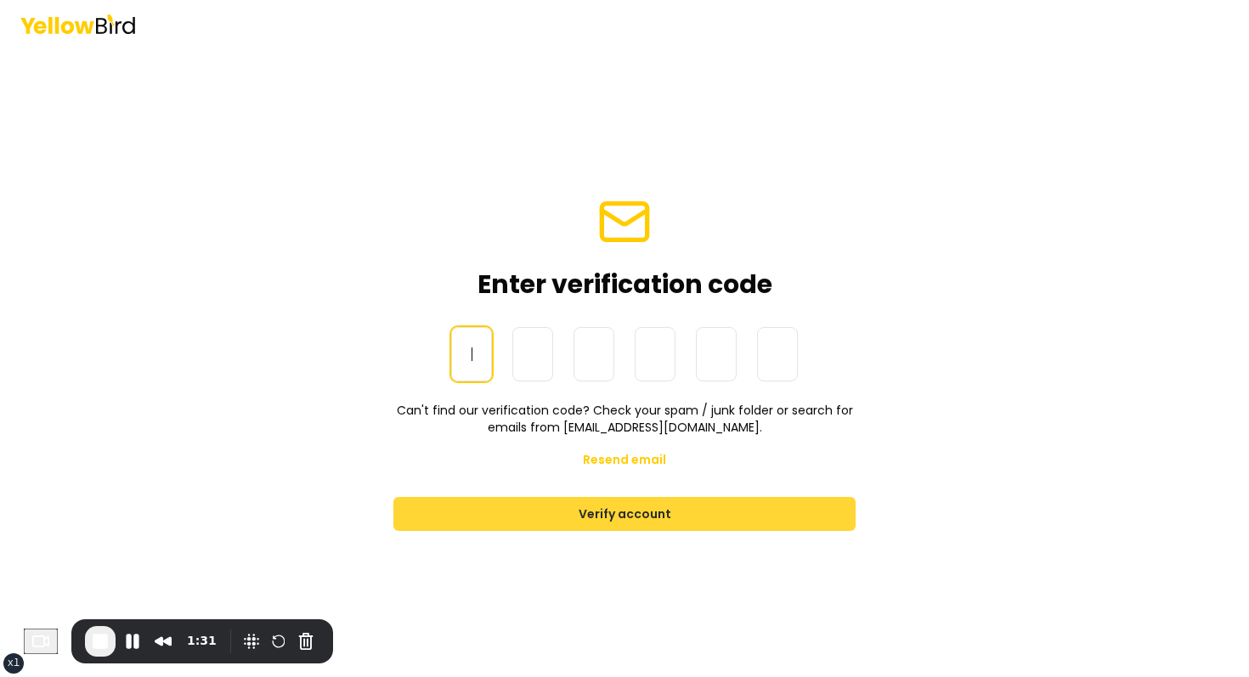
scroll to position [0, 0]
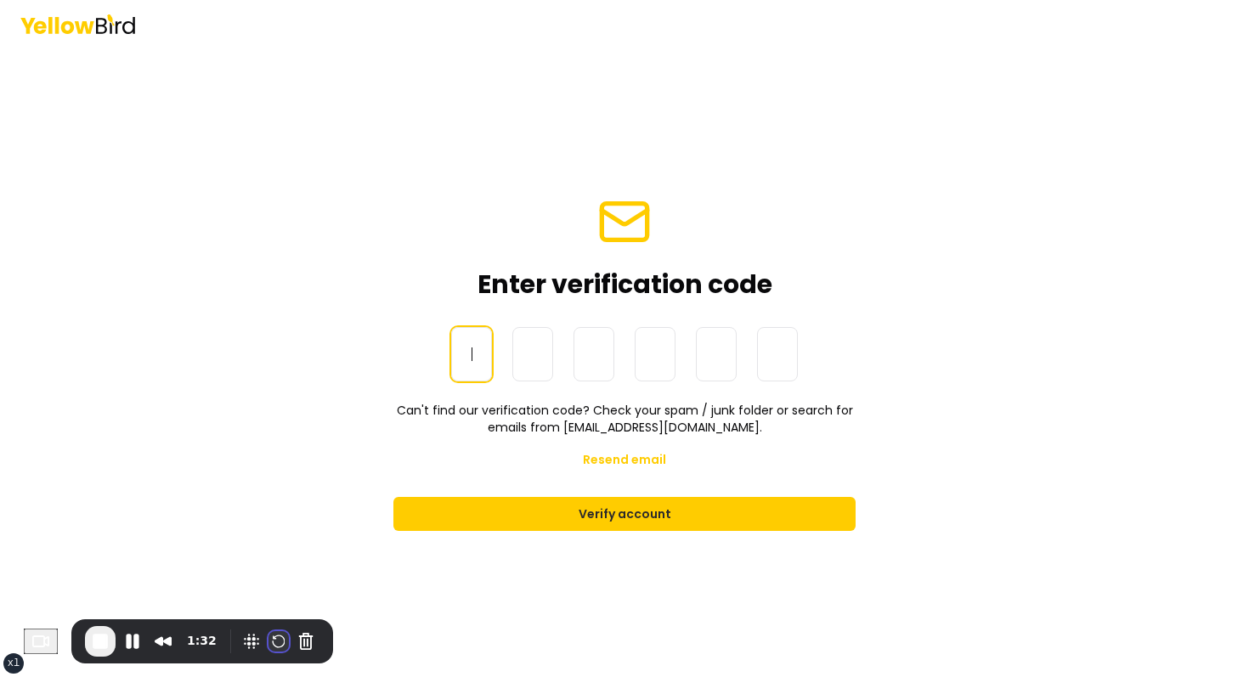
click at [278, 644] on button "Restart Recording" at bounding box center [279, 641] width 20 height 20
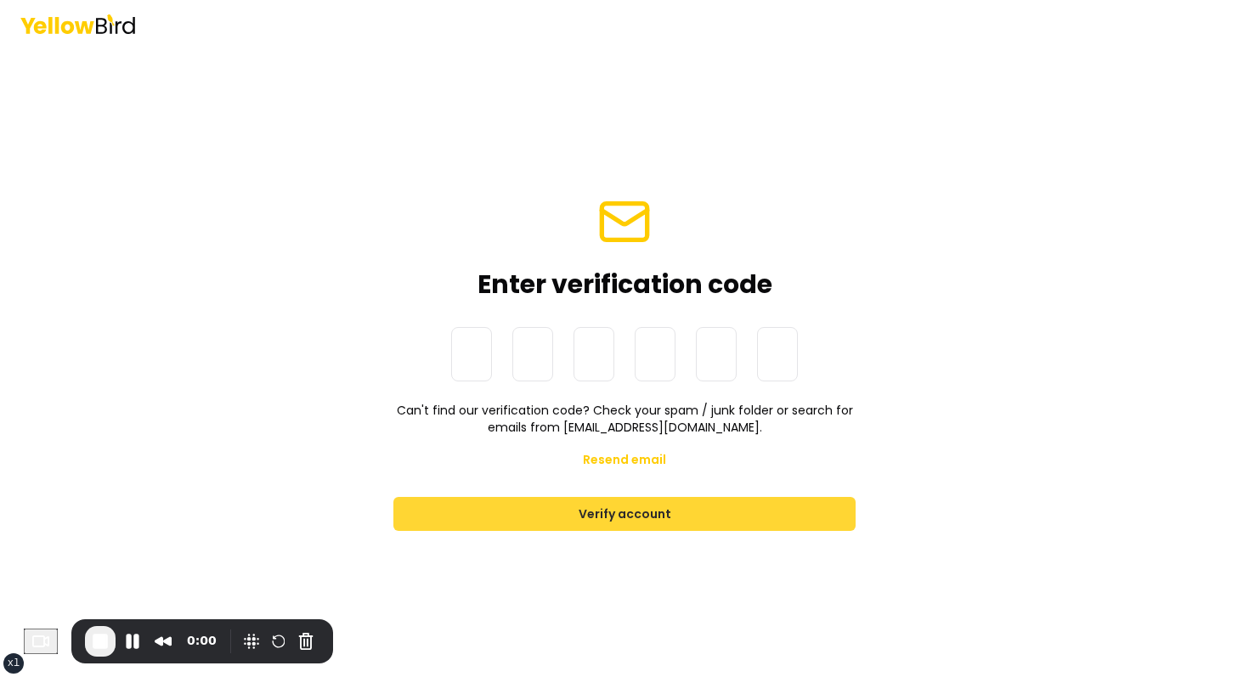
click at [777, 521] on button "Verify account" at bounding box center [624, 514] width 462 height 34
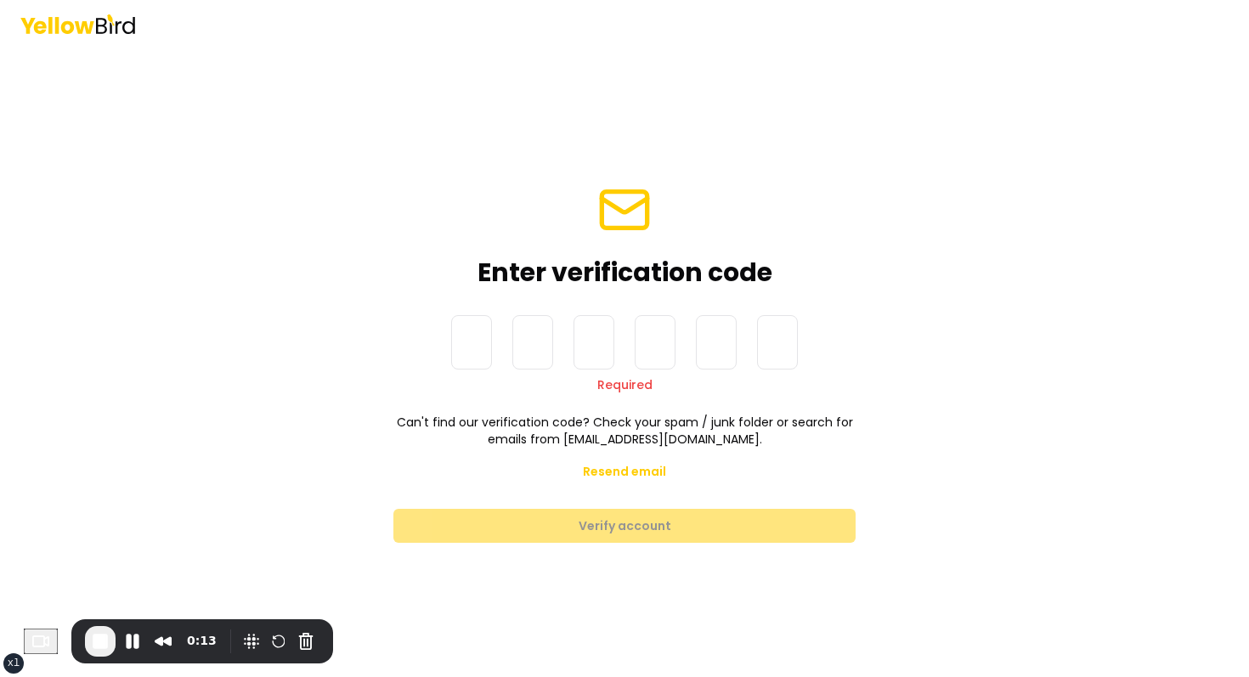
click at [277, 630] on div "Recorder controls - play pause" at bounding box center [279, 641] width 82 height 27
click at [285, 640] on button "Restart Recording" at bounding box center [279, 641] width 20 height 20
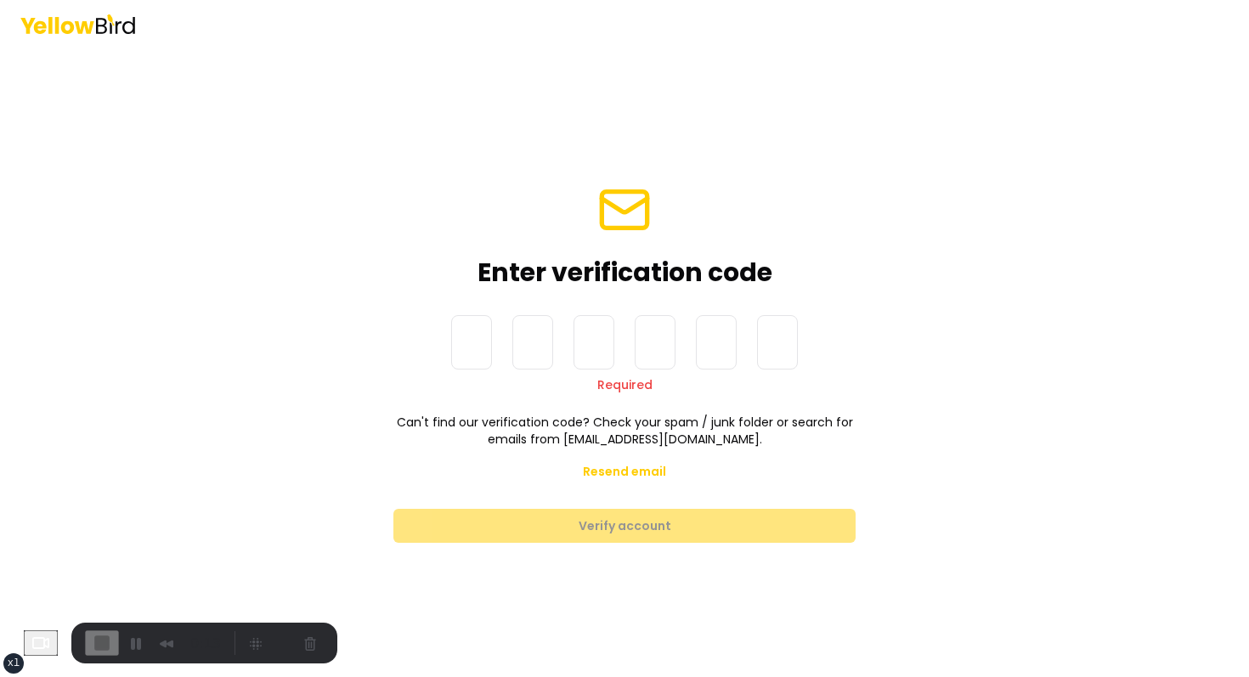
click at [456, 265] on div "Enter verification code" at bounding box center [624, 235] width 462 height 105
click at [459, 315] on input at bounding box center [641, 342] width 381 height 54
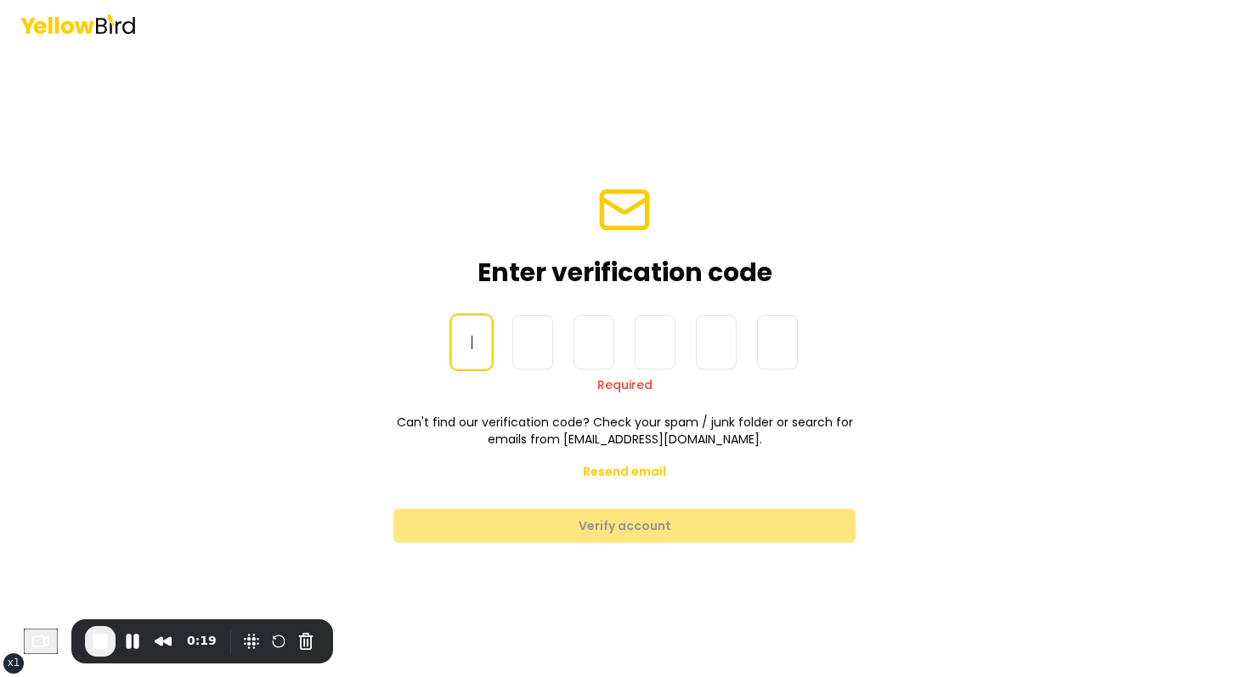
paste input "******"
type input "******"
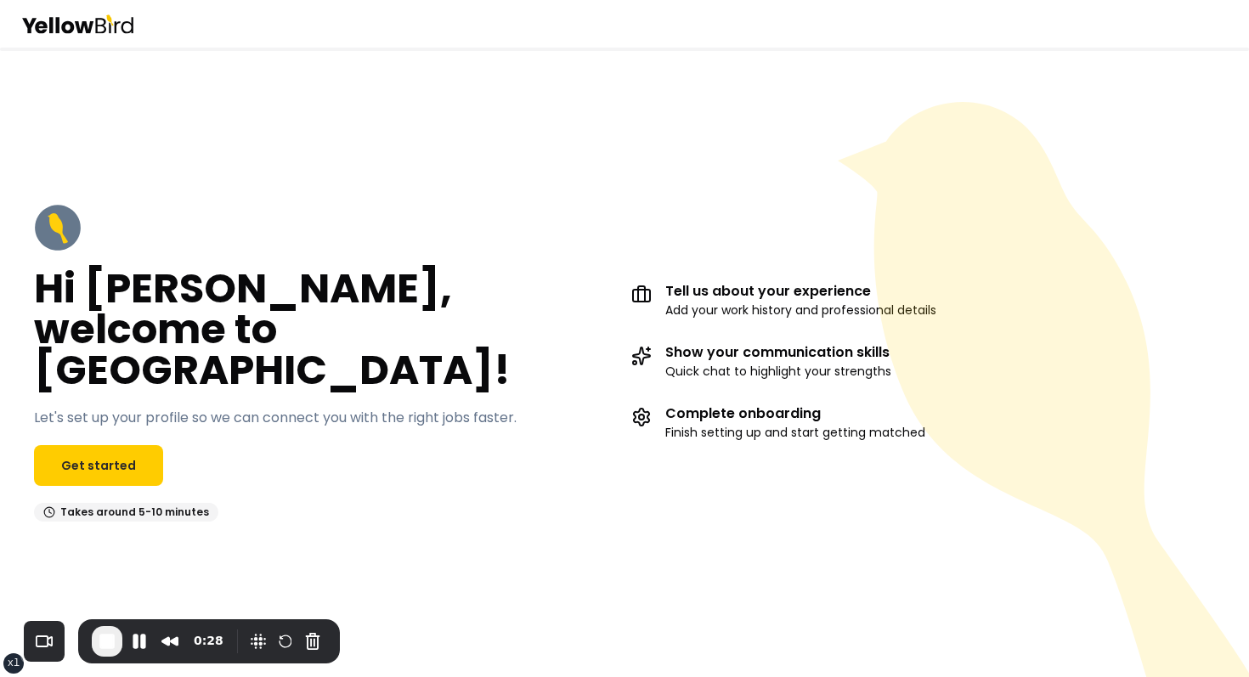
click at [394, 98] on div "Hi [PERSON_NAME], welcome to [GEOGRAPHIC_DATA]! Let's set up your profile so we…" at bounding box center [624, 363] width 1249 height 630
click at [125, 445] on link "Get started" at bounding box center [98, 465] width 129 height 41
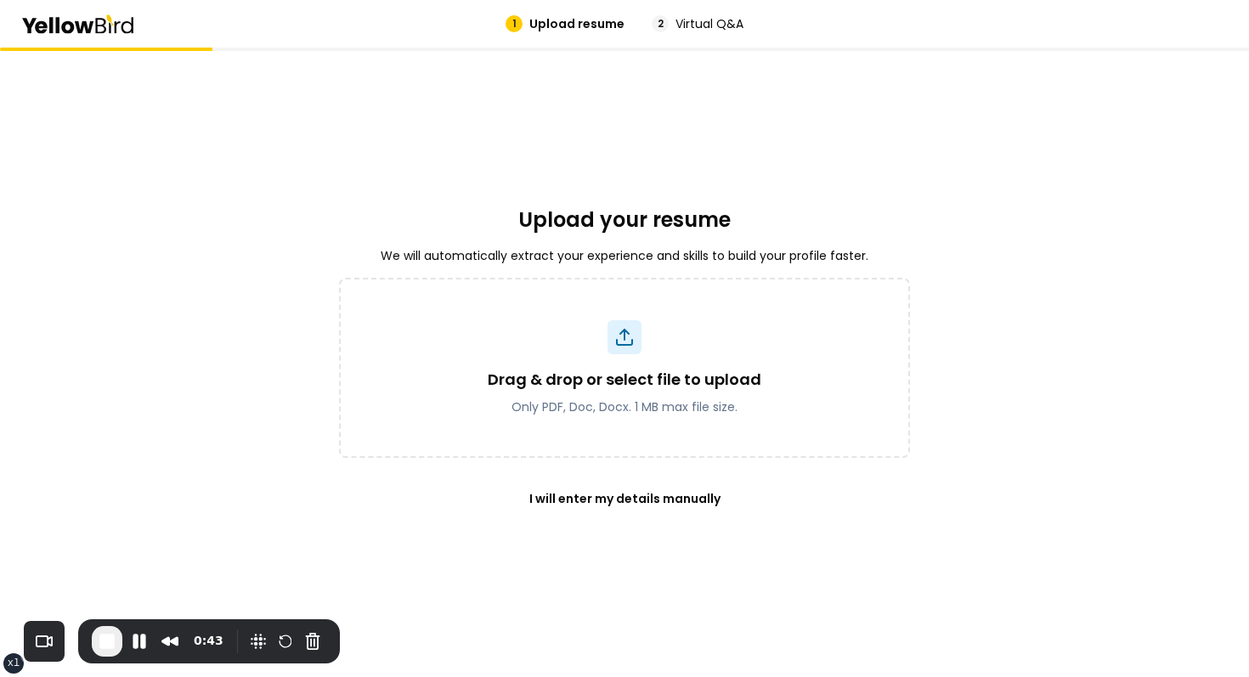
click at [777, 518] on div "Upload your resume We will automatically extract your experience and skills to …" at bounding box center [624, 363] width 571 height 630
click at [630, 486] on button "I will enter my details manually" at bounding box center [625, 498] width 246 height 41
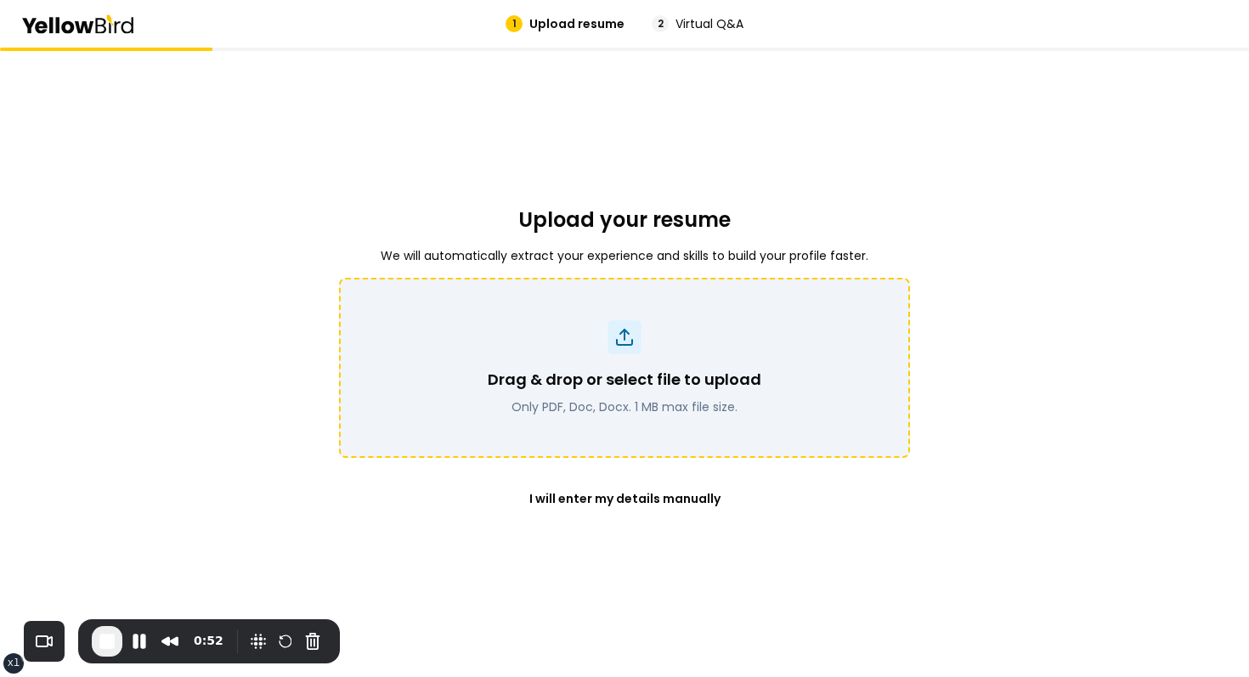
click at [602, 380] on p "Drag & drop or select file to upload" at bounding box center [625, 380] width 274 height 24
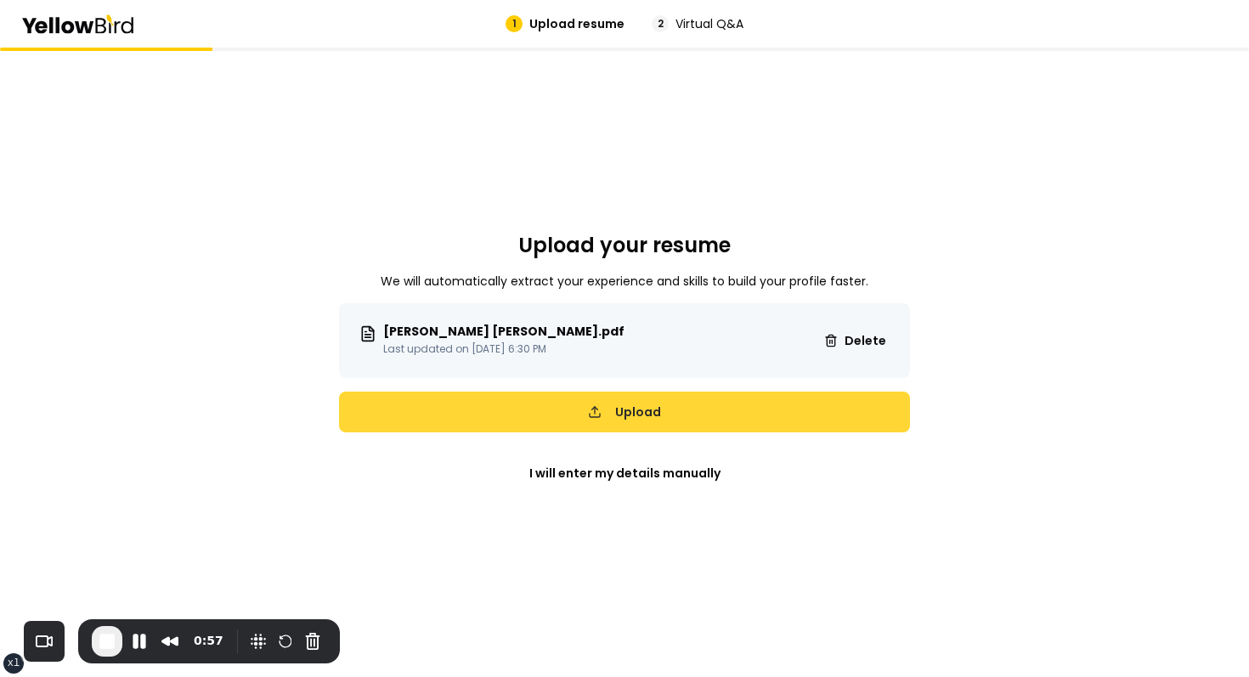
click at [578, 402] on button "Upload" at bounding box center [624, 412] width 571 height 41
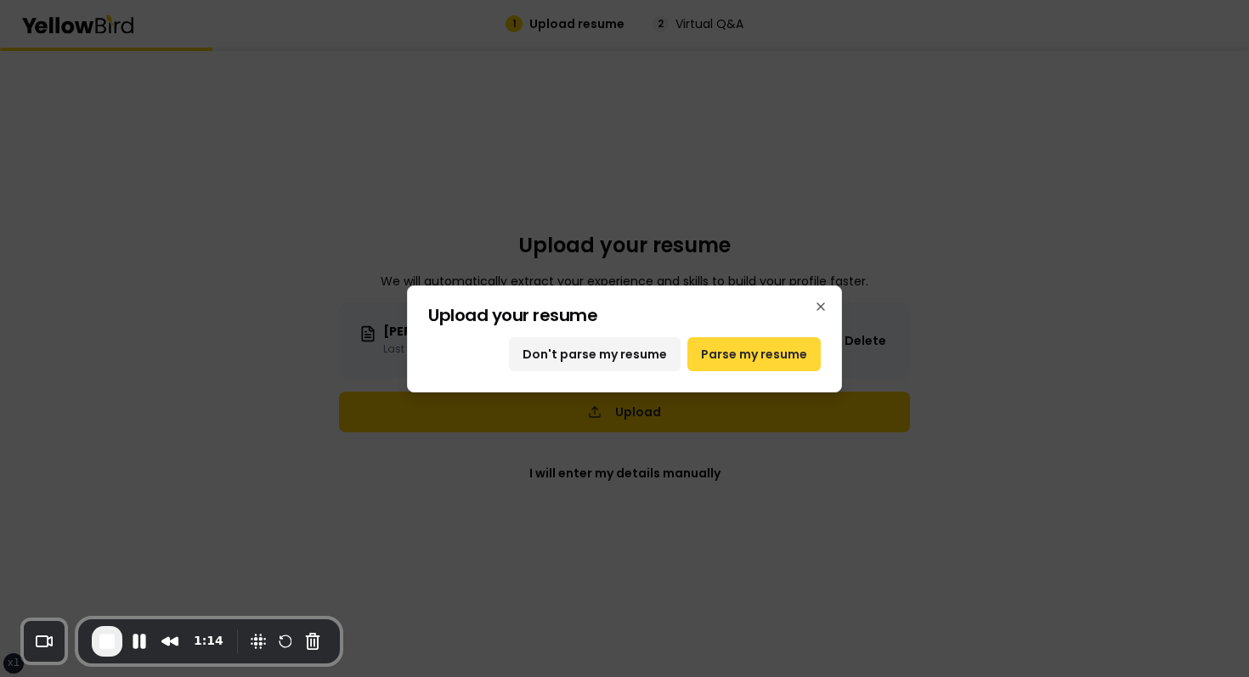
click at [759, 361] on button "Parse my resume" at bounding box center [753, 354] width 133 height 34
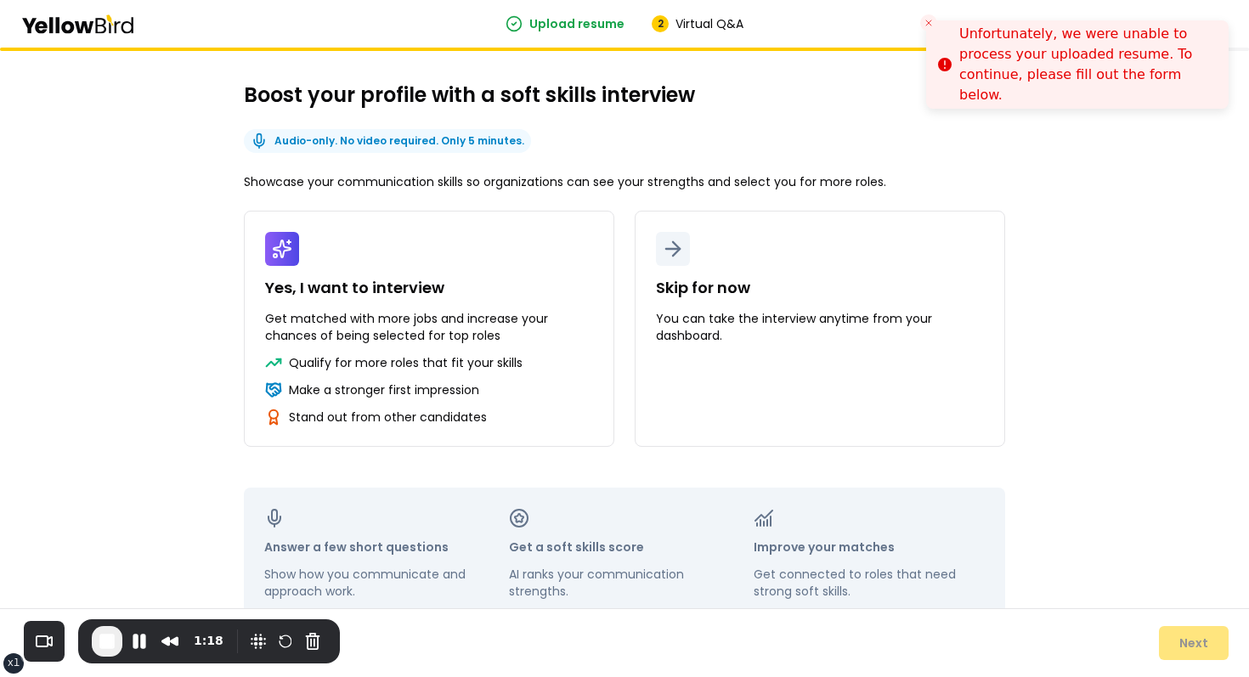
click at [921, 24] on button "Close toast" at bounding box center [928, 22] width 17 height 17
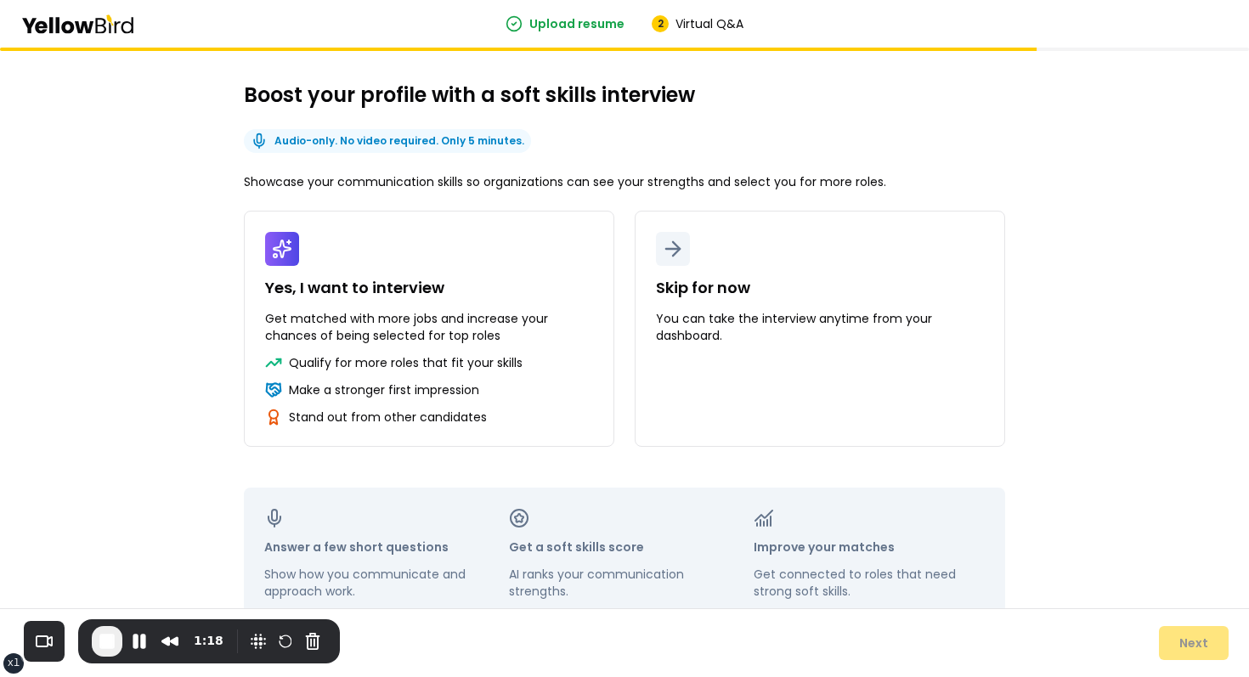
click at [857, 93] on h2 "Boost your profile with a soft skills interview" at bounding box center [624, 95] width 761 height 27
click at [777, 153] on div "Boost your profile with a soft skills interview Audio-only. No video required. …" at bounding box center [624, 351] width 761 height 539
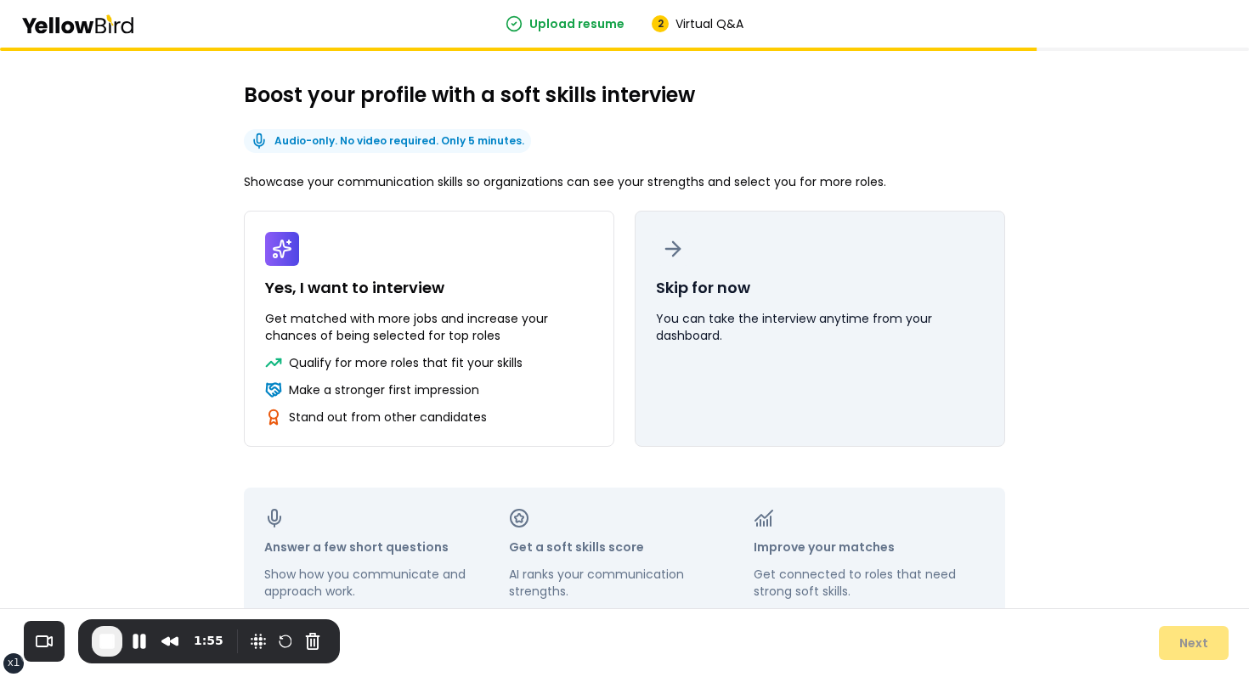
click at [695, 384] on button "Skip for now You can take the interview anytime from your dashboard." at bounding box center [820, 329] width 370 height 236
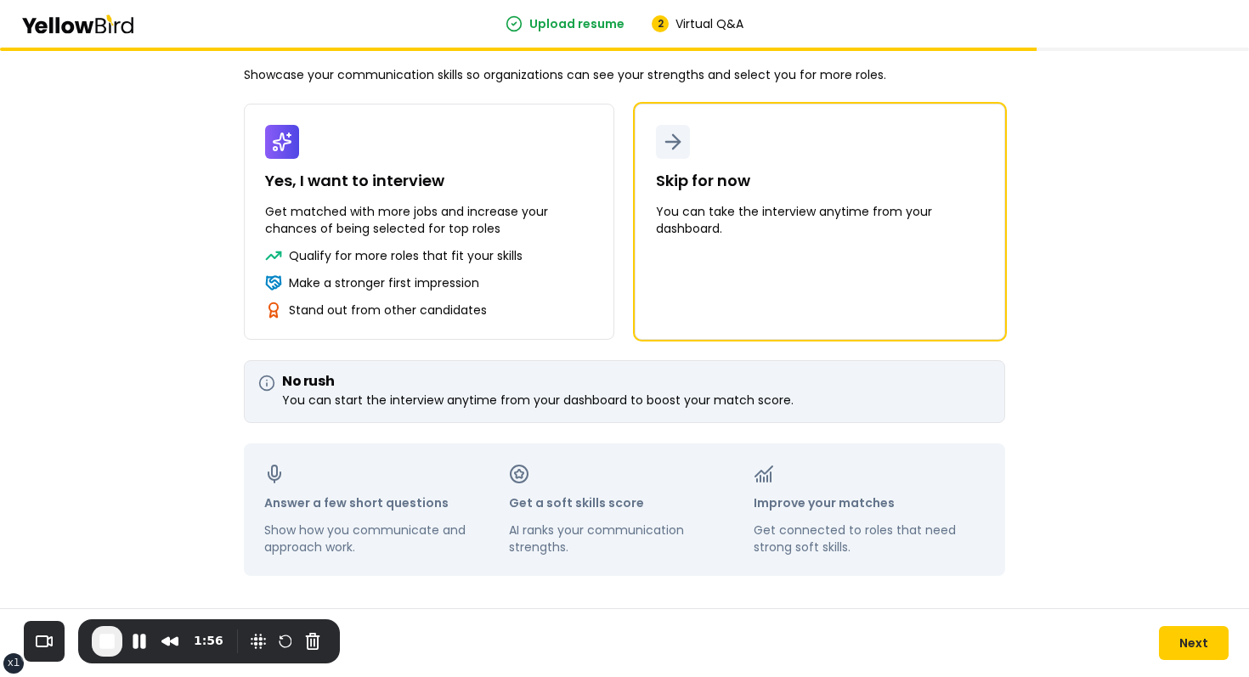
scroll to position [108, 0]
click at [1193, 643] on button "Next" at bounding box center [1194, 643] width 70 height 34
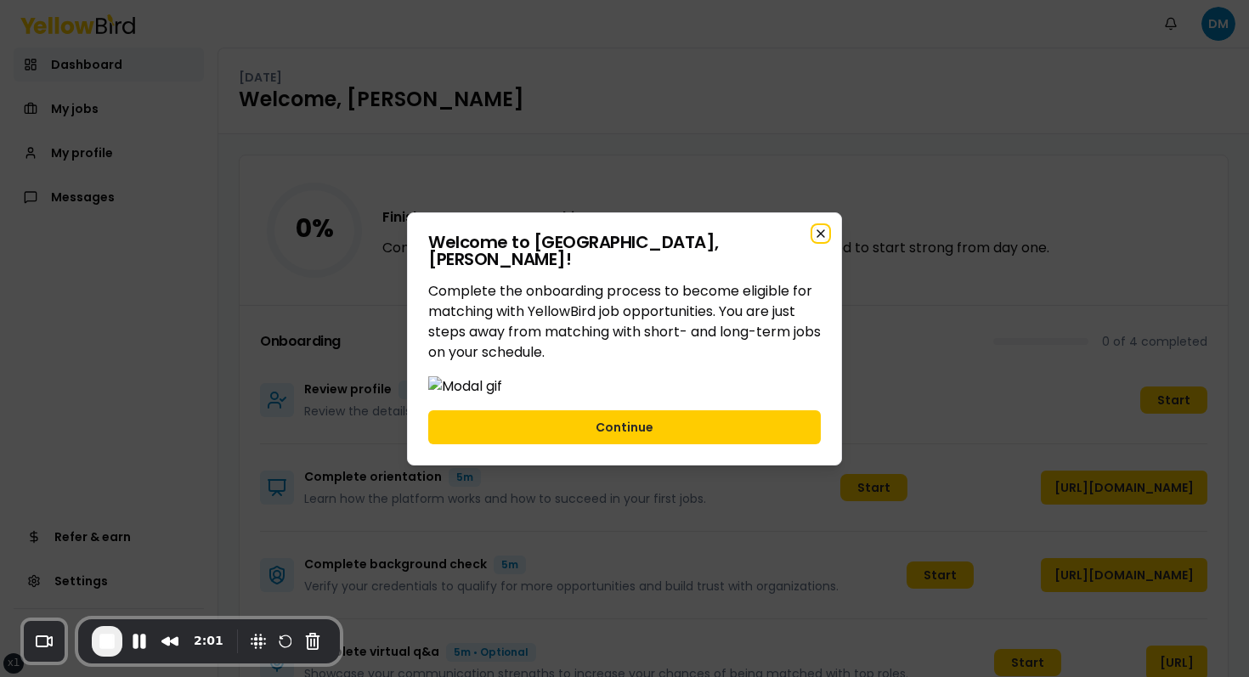
click at [814, 227] on icon "button" at bounding box center [821, 234] width 14 height 14
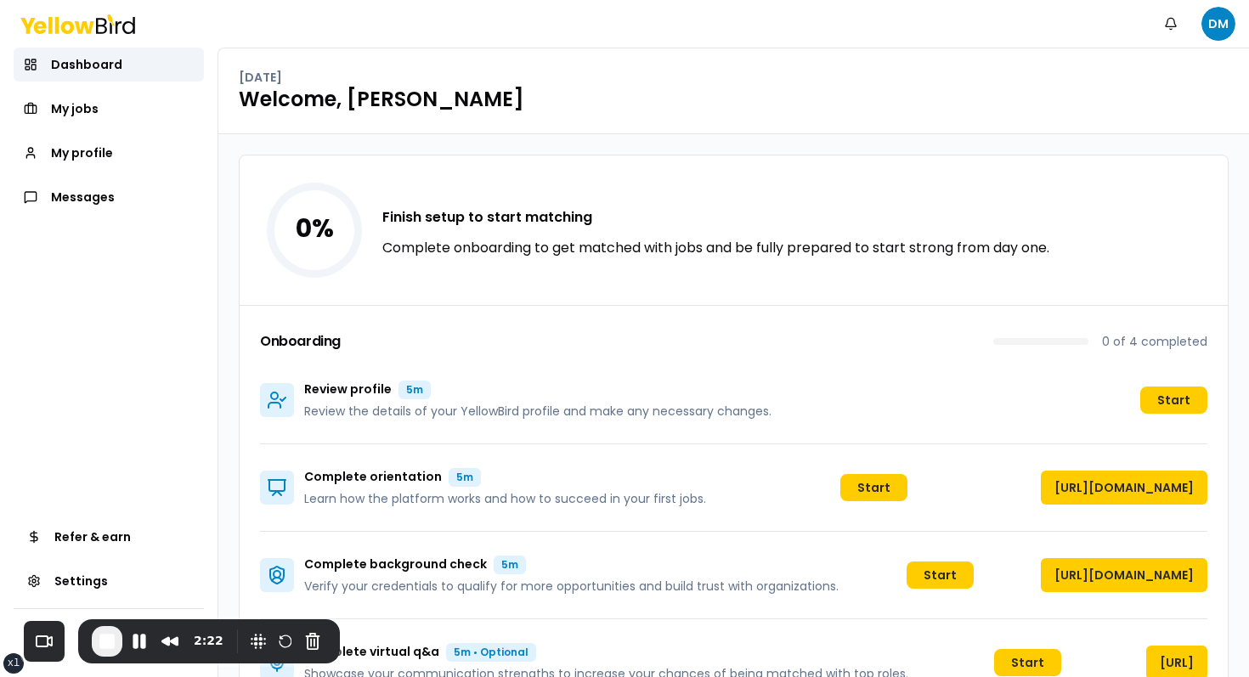
click at [1054, 394] on div "Review profile 5m Review the details of your YellowBird profile and make any ne…" at bounding box center [733, 401] width 947 height 88
click at [111, 642] on span "End Recording" at bounding box center [107, 641] width 20 height 20
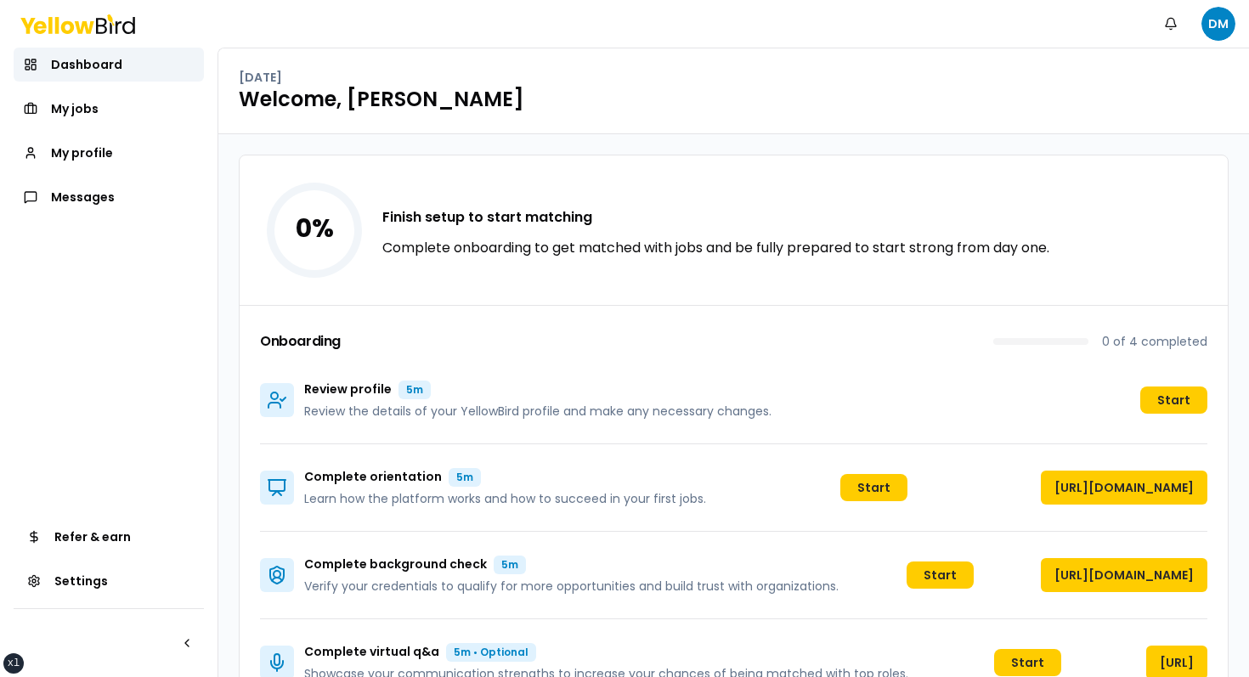
click at [382, 104] on h1 "Welcome, [PERSON_NAME]" at bounding box center [734, 99] width 990 height 27
